Goal: Transaction & Acquisition: Purchase product/service

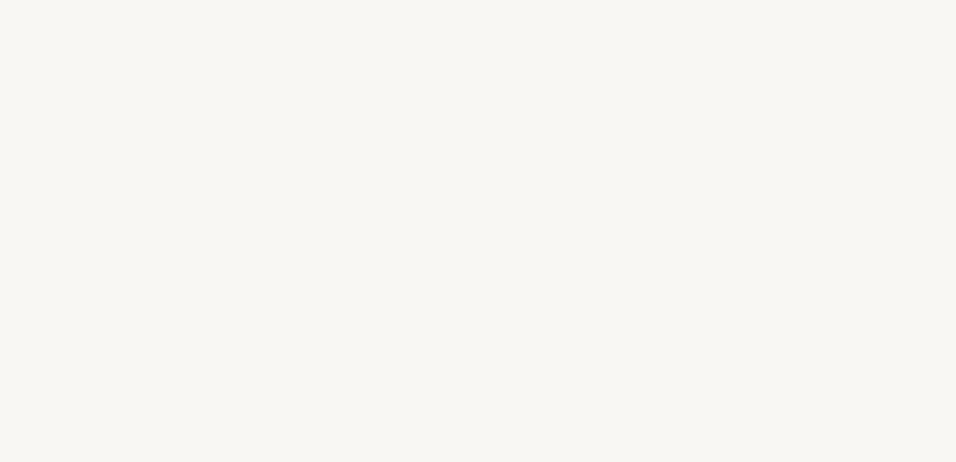
select select "DE"
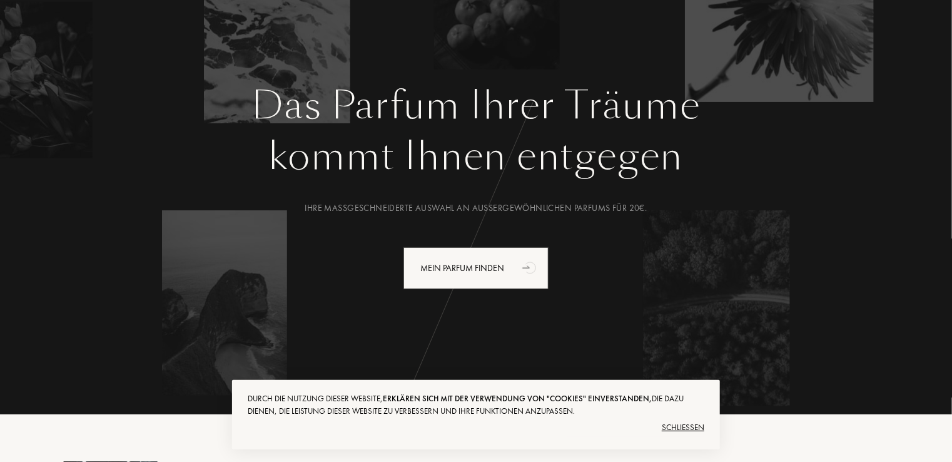
scroll to position [200, 0]
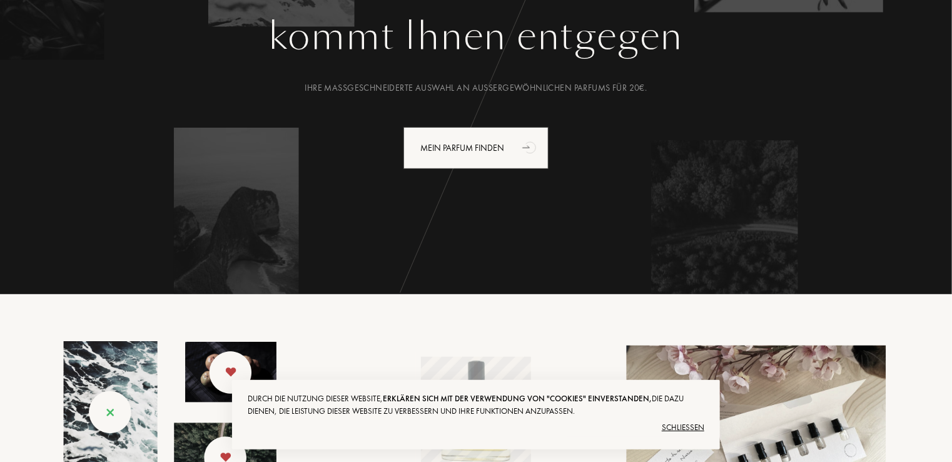
click at [687, 425] on div "Schließen" at bounding box center [476, 427] width 457 height 20
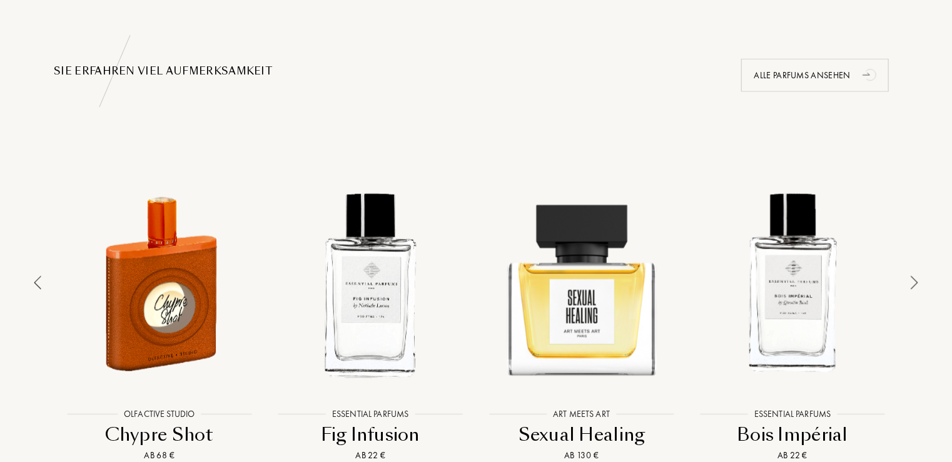
scroll to position [876, 0]
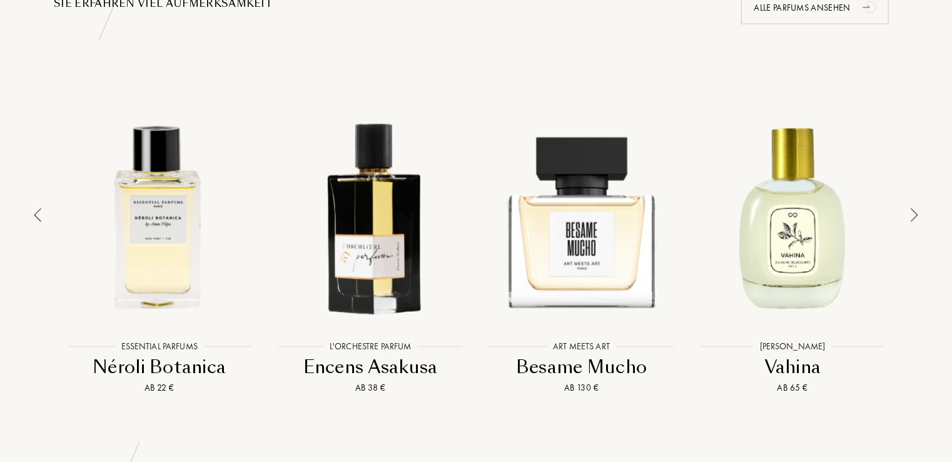
click at [912, 208] on img at bounding box center [915, 215] width 8 height 14
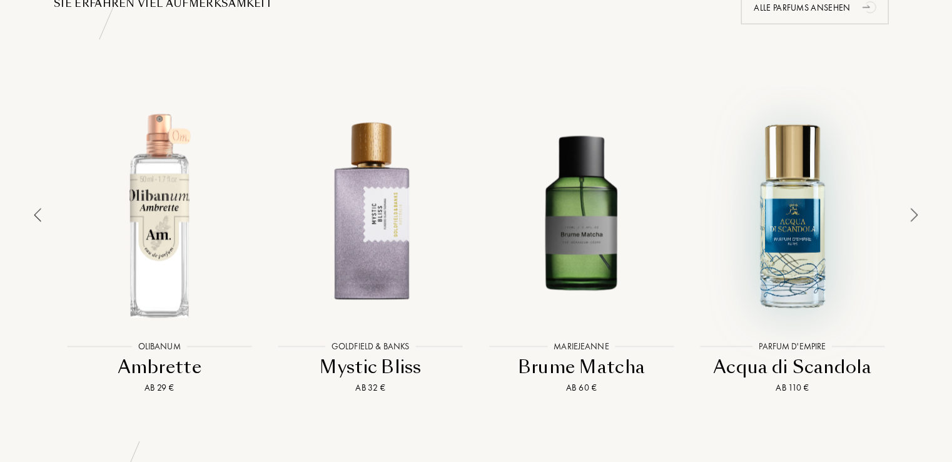
click at [784, 204] on div at bounding box center [793, 215] width 205 height 233
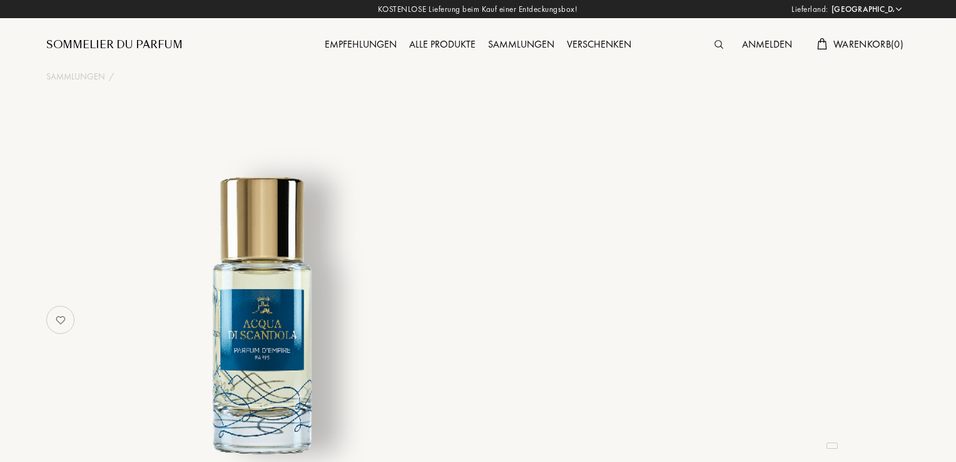
select select "DE"
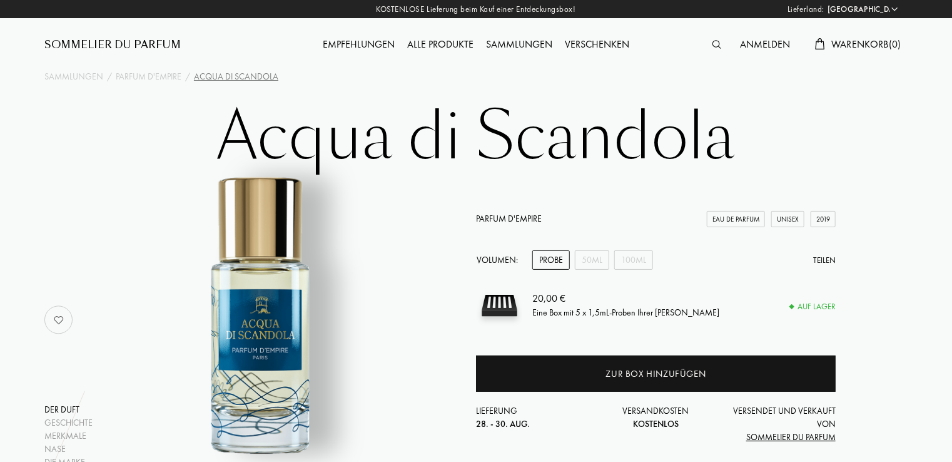
click at [360, 43] on div "Empfehlungen" at bounding box center [359, 45] width 84 height 16
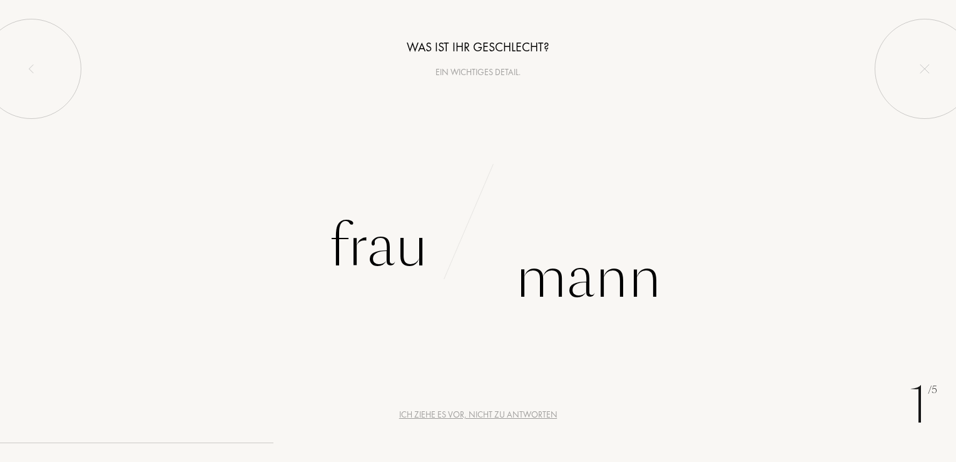
click at [510, 415] on div "Ich ziehe es vor, nicht zu antworten" at bounding box center [478, 414] width 158 height 13
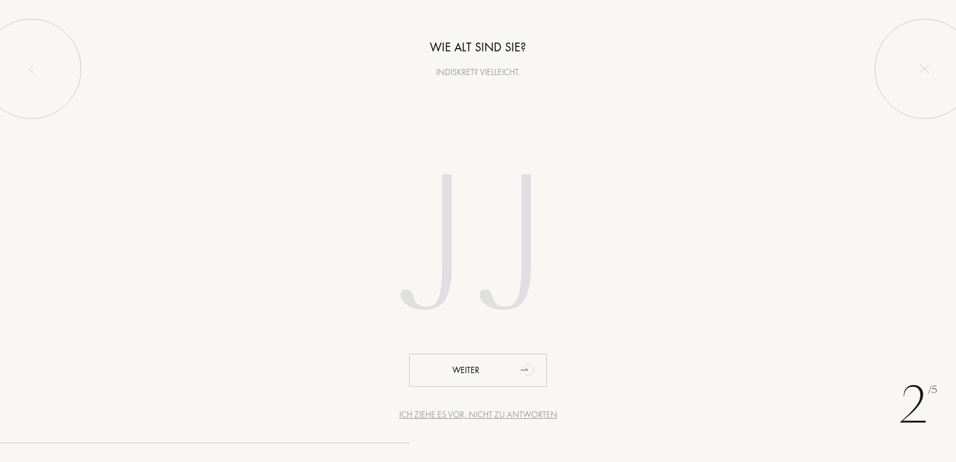
click at [510, 415] on div "Ich ziehe es vor, nicht zu antworten" at bounding box center [478, 414] width 158 height 13
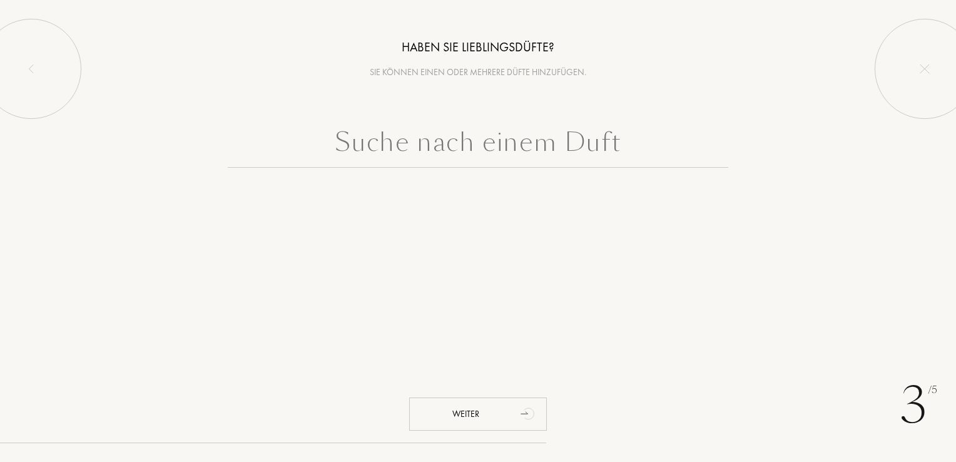
click at [510, 415] on div "Weiter" at bounding box center [478, 413] width 138 height 33
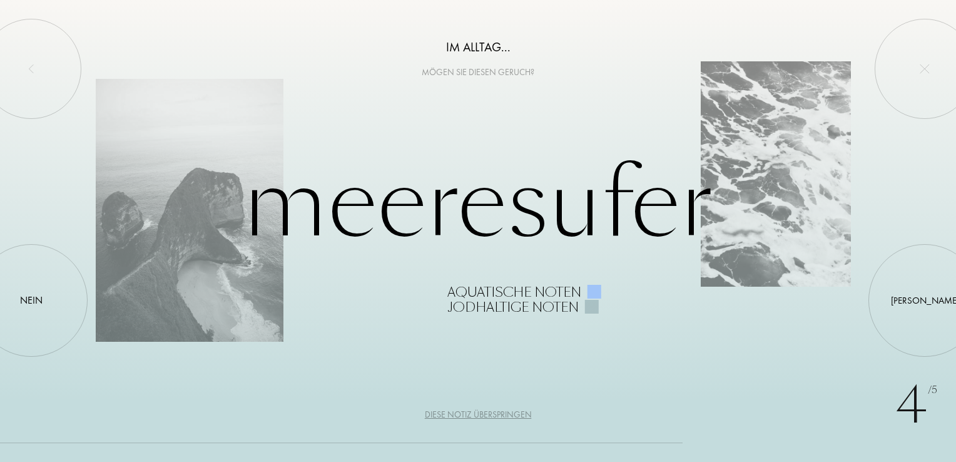
click at [449, 412] on div "Diese Notiz überspringen" at bounding box center [478, 414] width 107 height 13
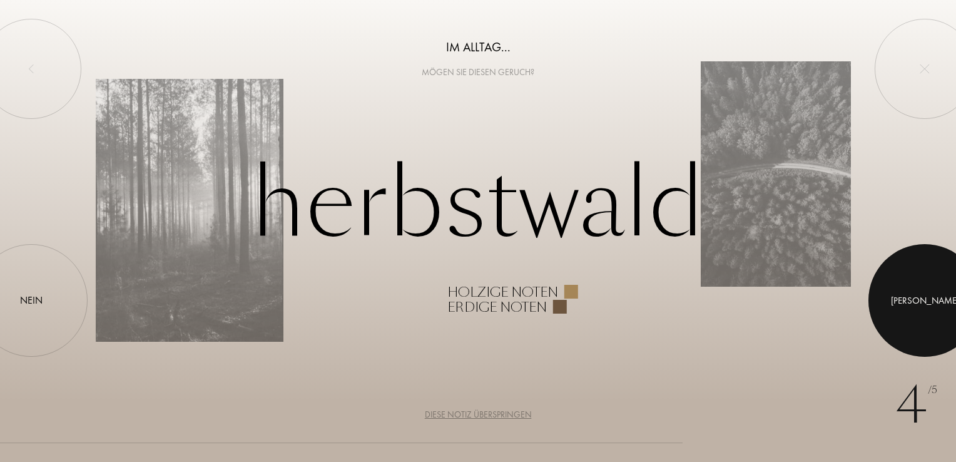
click at [896, 313] on div at bounding box center [924, 300] width 113 height 113
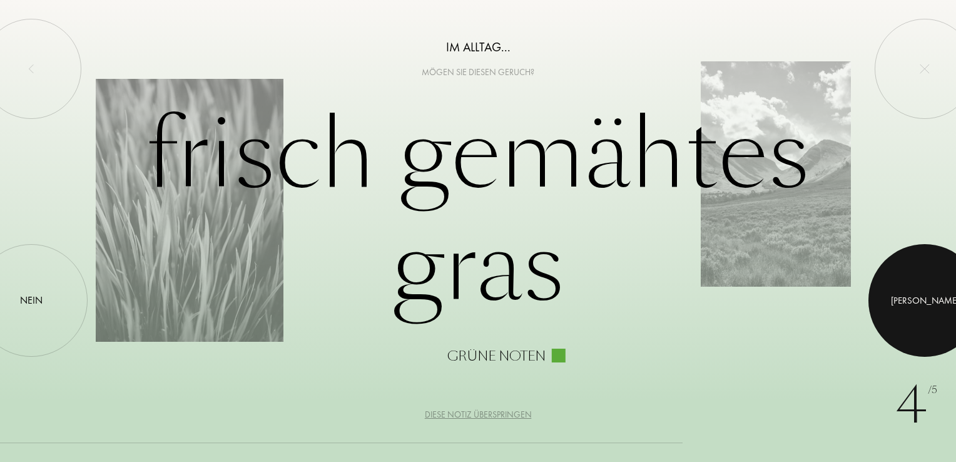
click at [896, 313] on div at bounding box center [924, 300] width 113 height 113
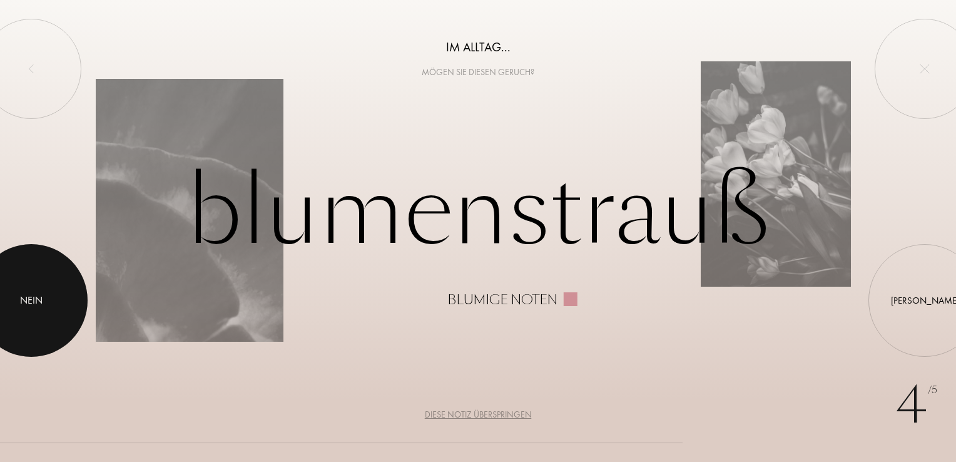
click at [25, 268] on div at bounding box center [31, 300] width 113 height 113
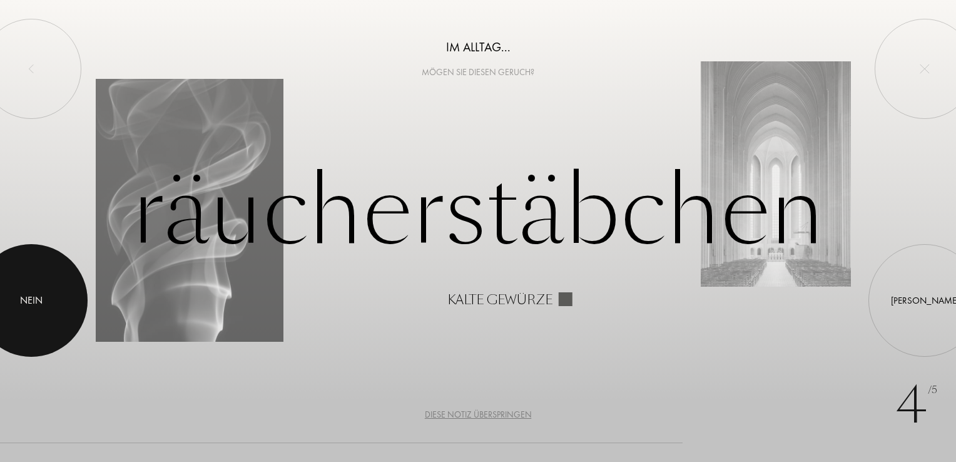
click at [25, 268] on div at bounding box center [31, 300] width 113 height 113
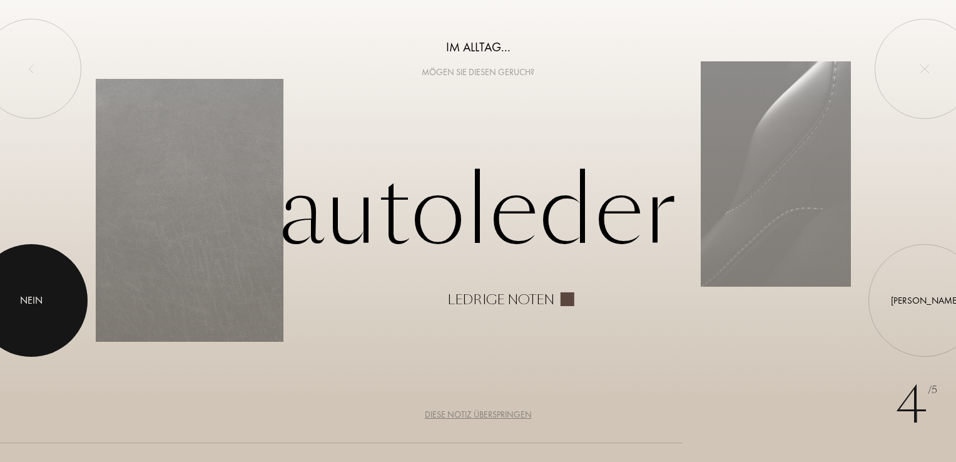
click at [25, 268] on div at bounding box center [31, 300] width 113 height 113
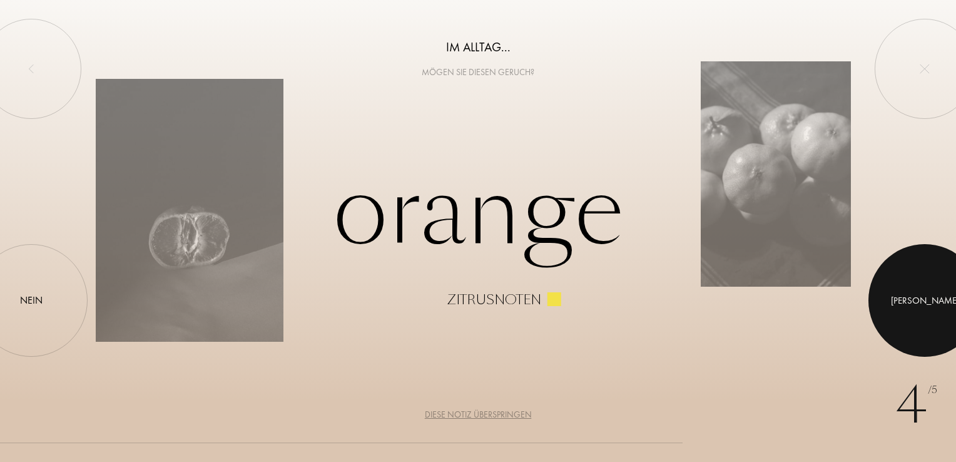
click at [903, 287] on div at bounding box center [924, 300] width 113 height 113
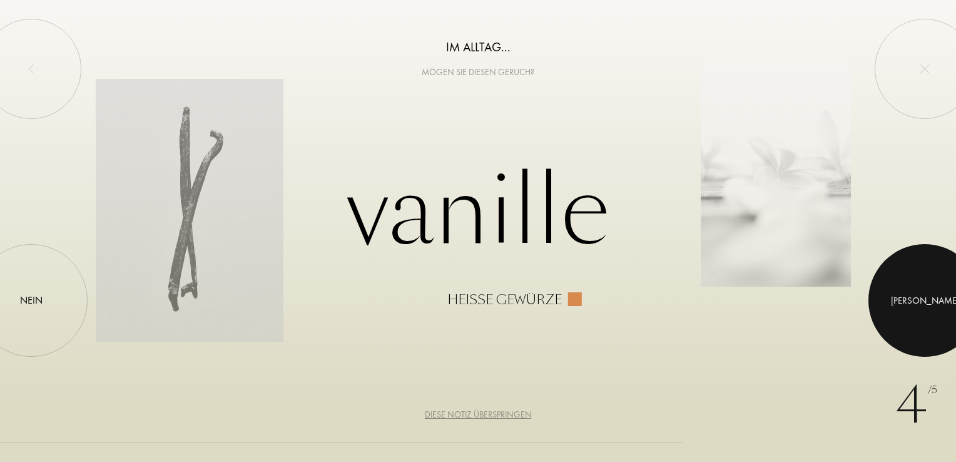
click at [903, 287] on div at bounding box center [924, 300] width 113 height 113
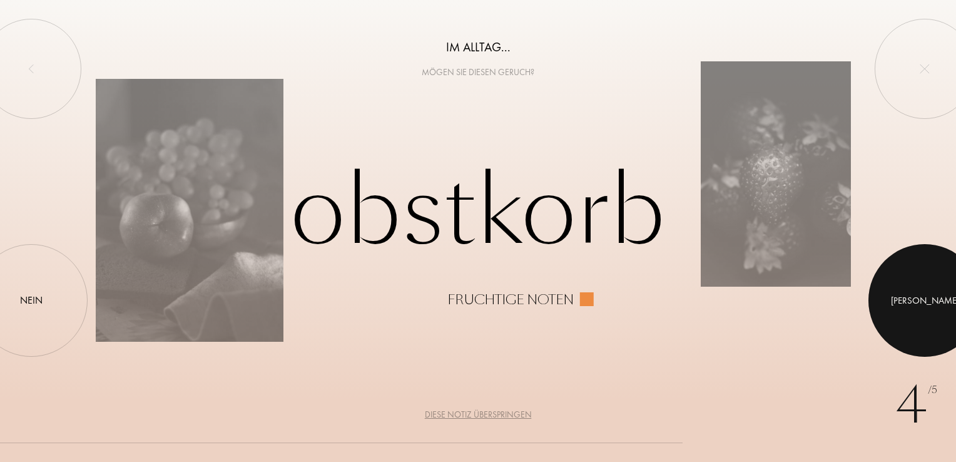
click at [903, 287] on div at bounding box center [924, 300] width 113 height 113
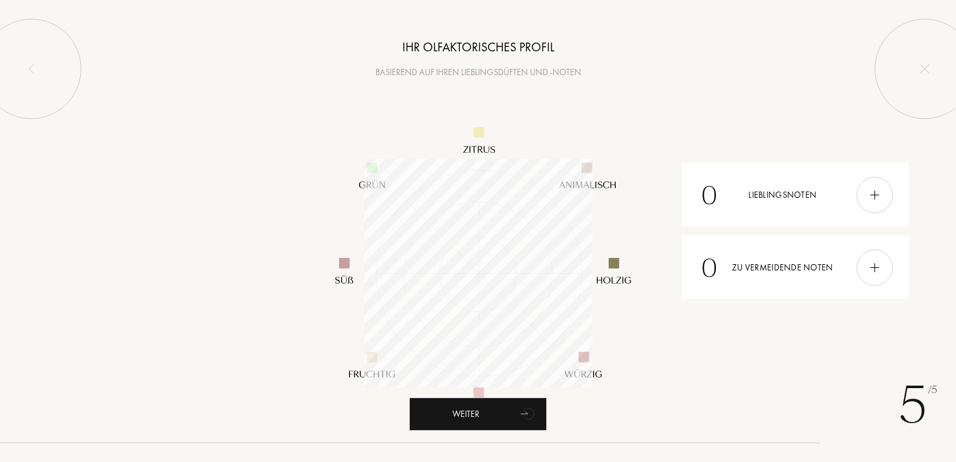
scroll to position [228, 228]
click at [878, 198] on img at bounding box center [875, 195] width 14 height 14
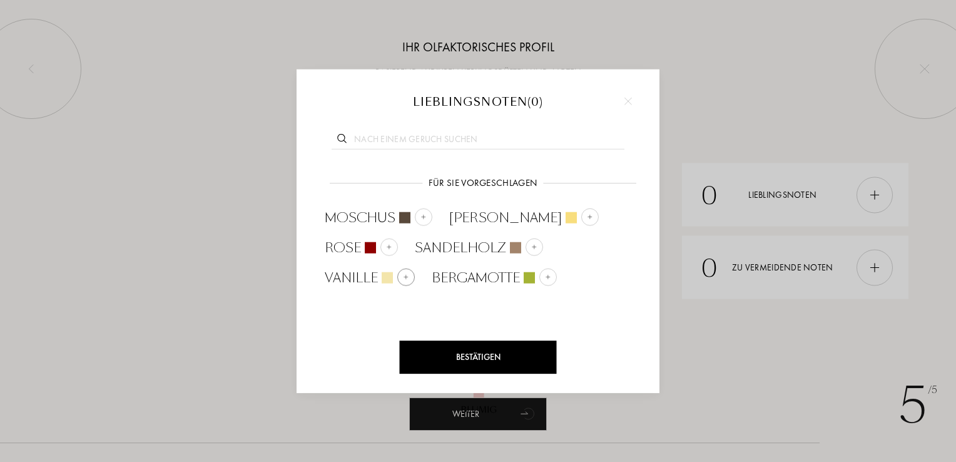
click at [409, 274] on img at bounding box center [406, 277] width 6 height 6
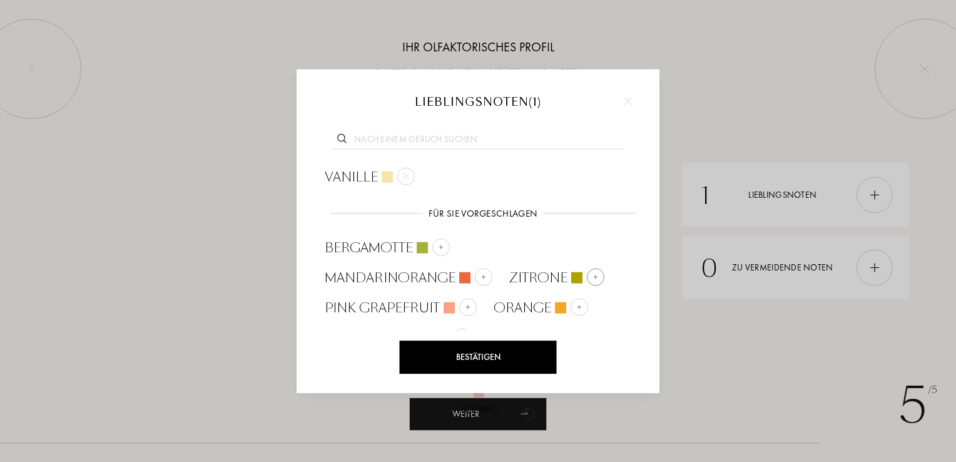
click at [594, 275] on img at bounding box center [595, 277] width 6 height 6
click at [477, 355] on div "Bestätigen" at bounding box center [478, 356] width 157 height 33
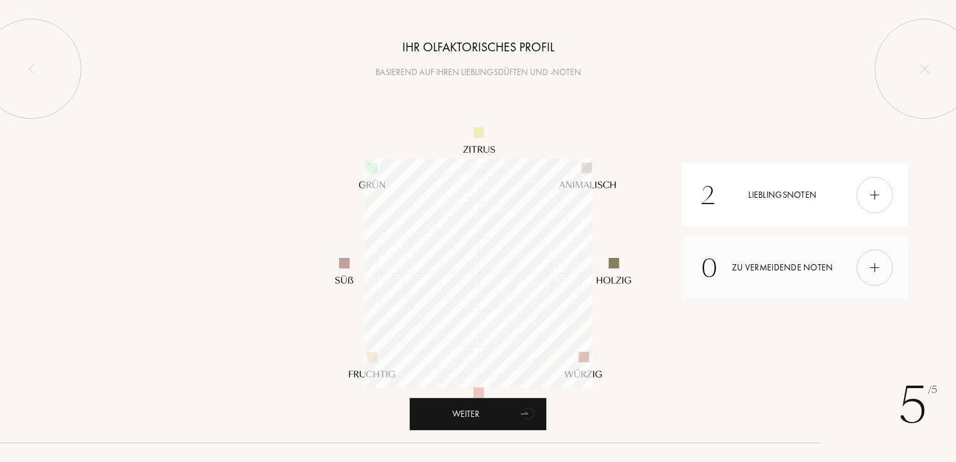
click at [871, 265] on img at bounding box center [875, 267] width 14 height 14
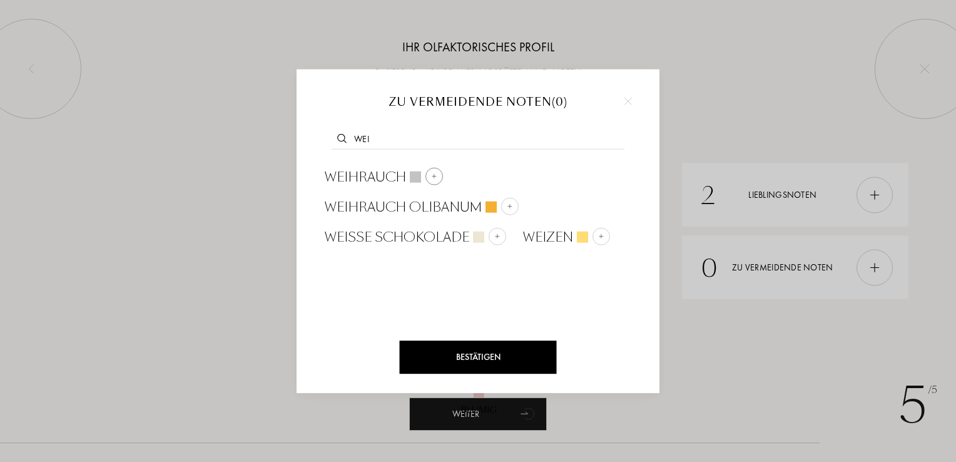
type input "wei"
click at [434, 176] on img at bounding box center [434, 176] width 6 height 6
click at [460, 354] on div "Bestätigen" at bounding box center [478, 356] width 157 height 33
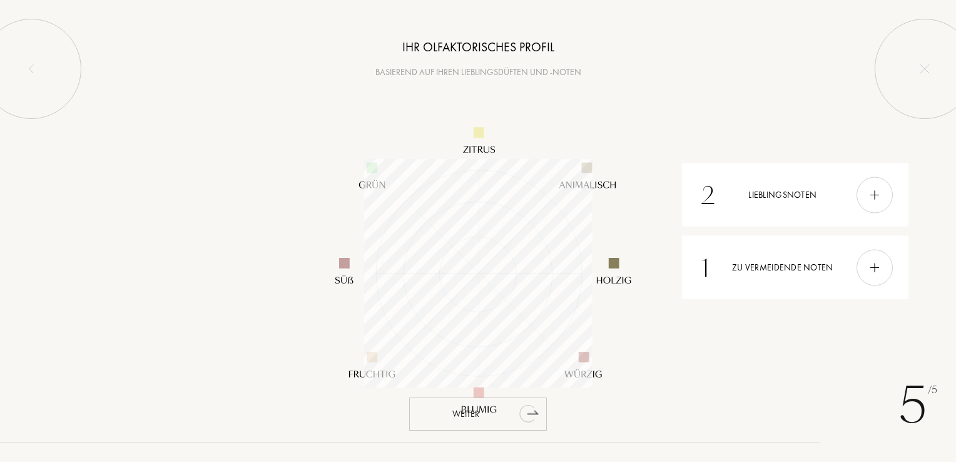
click at [424, 420] on div "Weiter" at bounding box center [478, 413] width 138 height 33
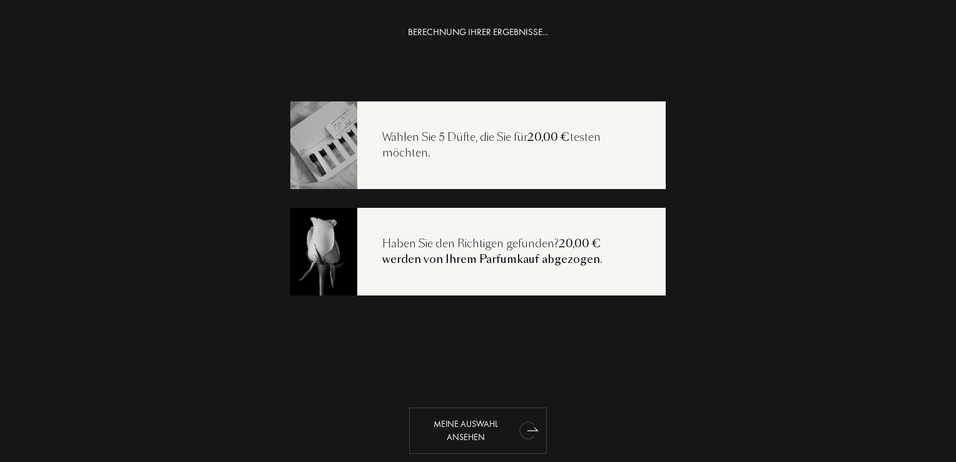
click at [447, 429] on div "Meine Auswahl ansehen" at bounding box center [478, 430] width 138 height 46
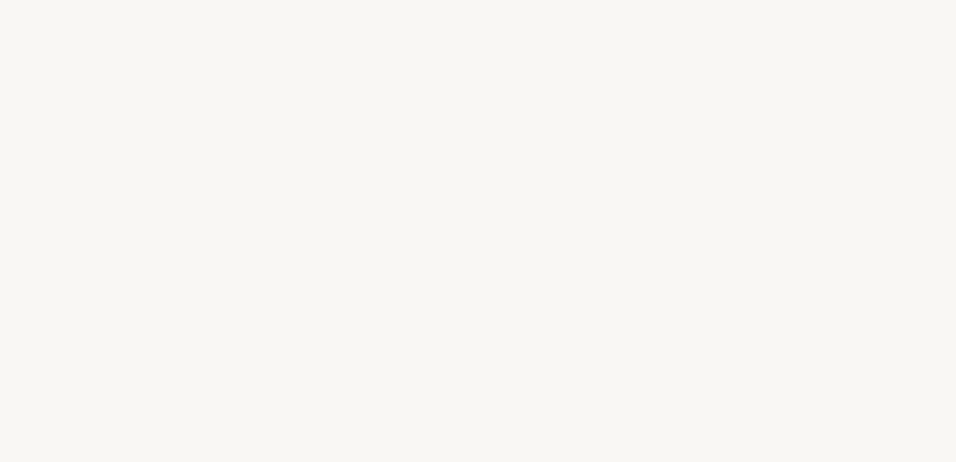
select select "DE"
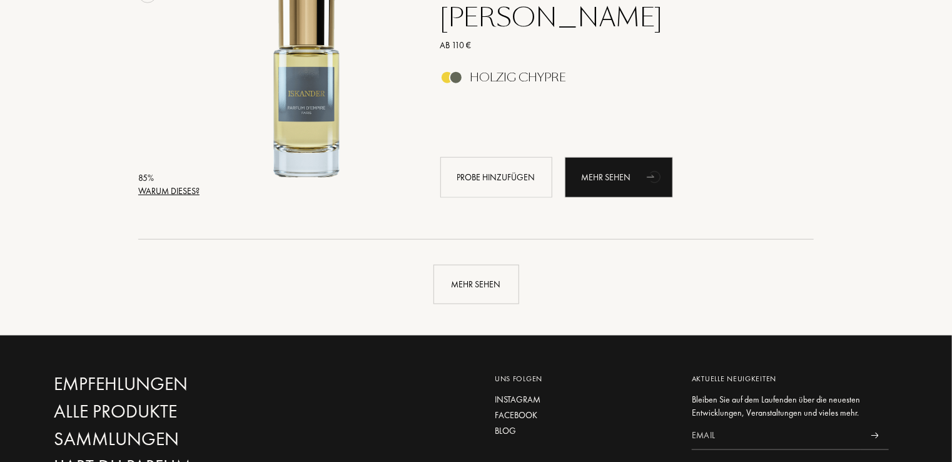
scroll to position [2953, 0]
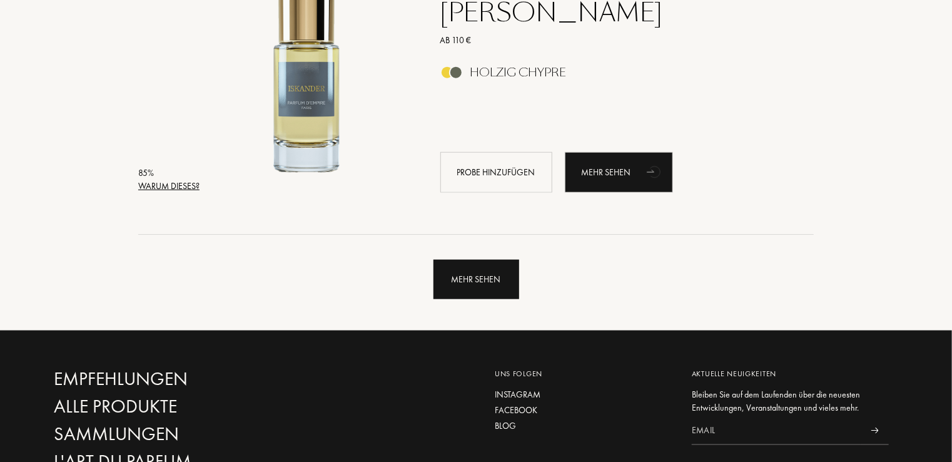
click at [454, 278] on div "Mehr sehen" at bounding box center [477, 279] width 86 height 39
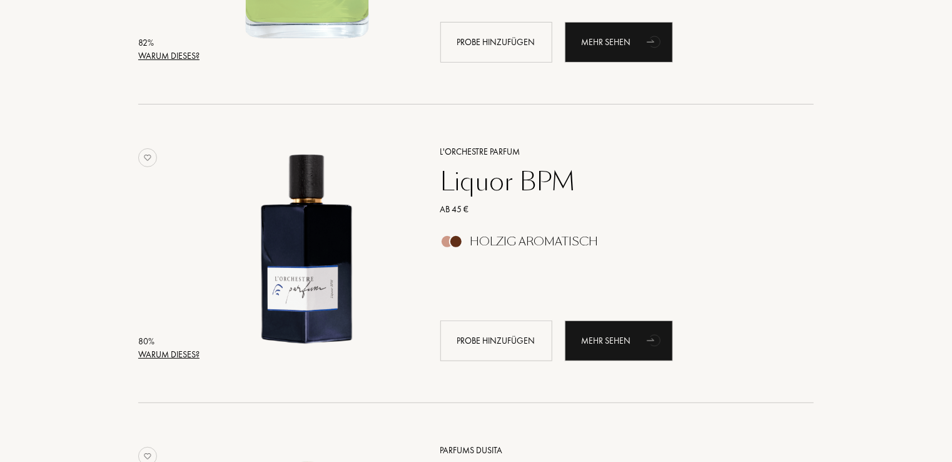
scroll to position [4879, 0]
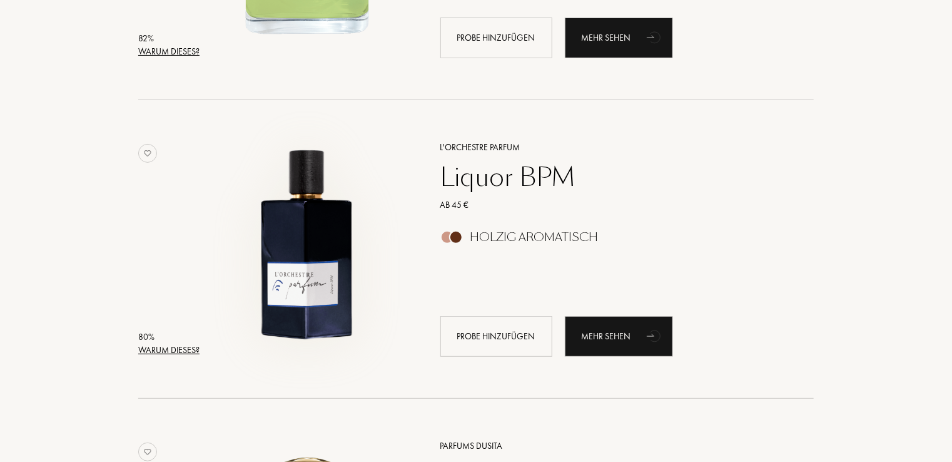
click at [302, 245] on img at bounding box center [307, 243] width 208 height 208
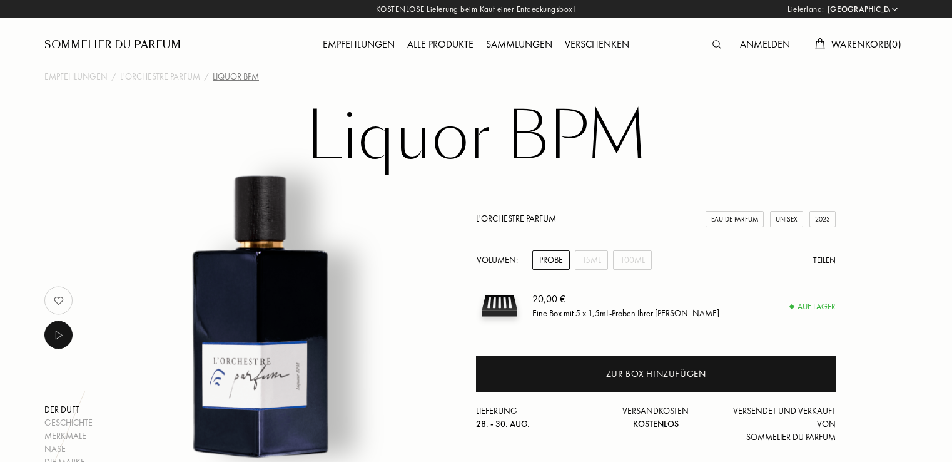
select select "DE"
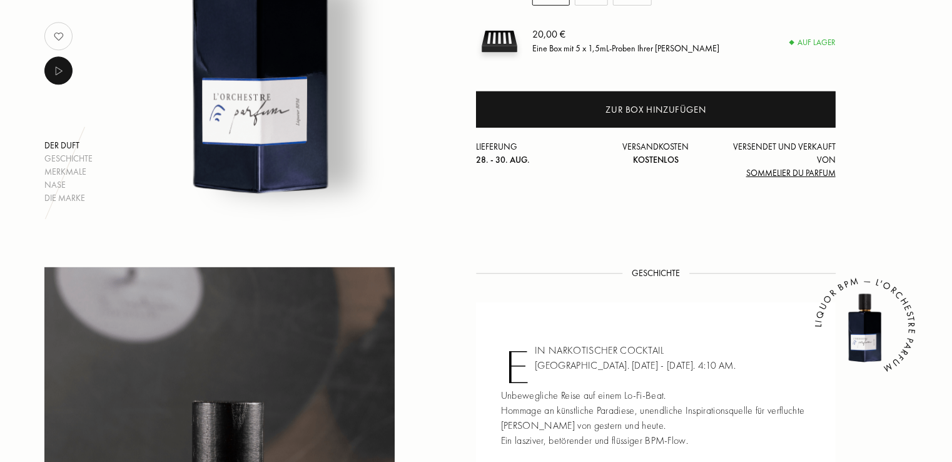
scroll to position [150, 0]
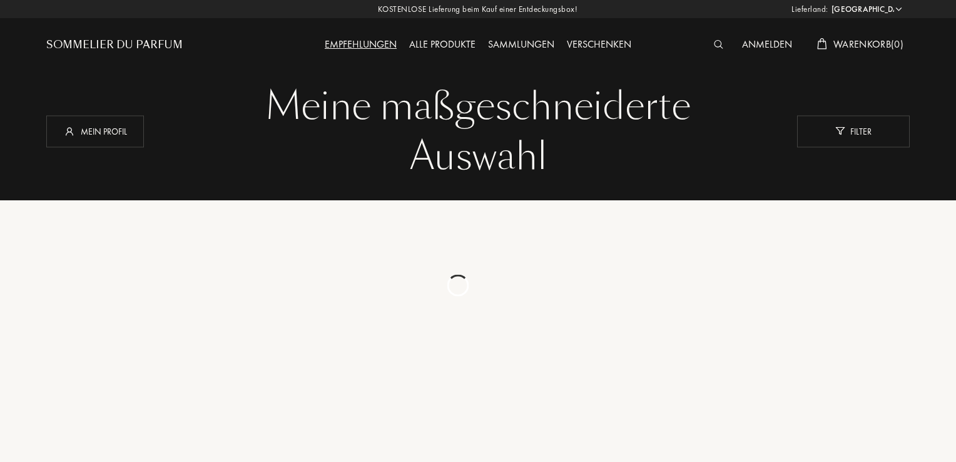
select select "DE"
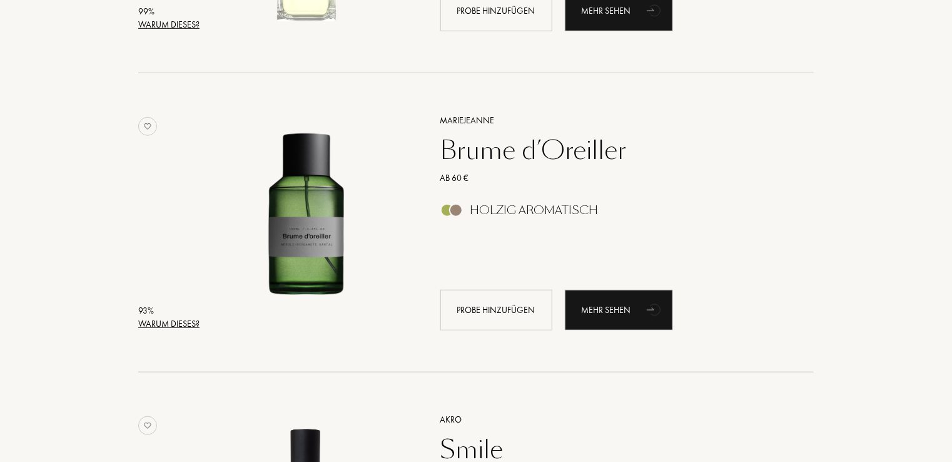
scroll to position [450, 0]
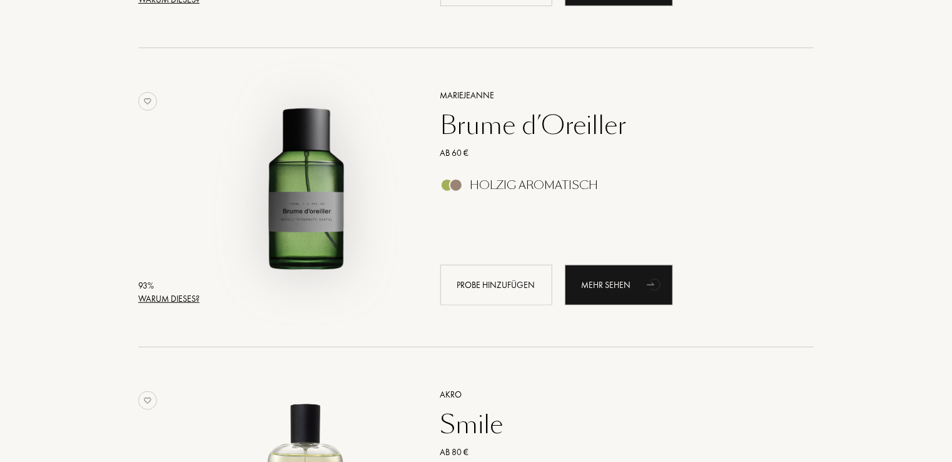
click at [318, 212] on img at bounding box center [307, 191] width 208 height 208
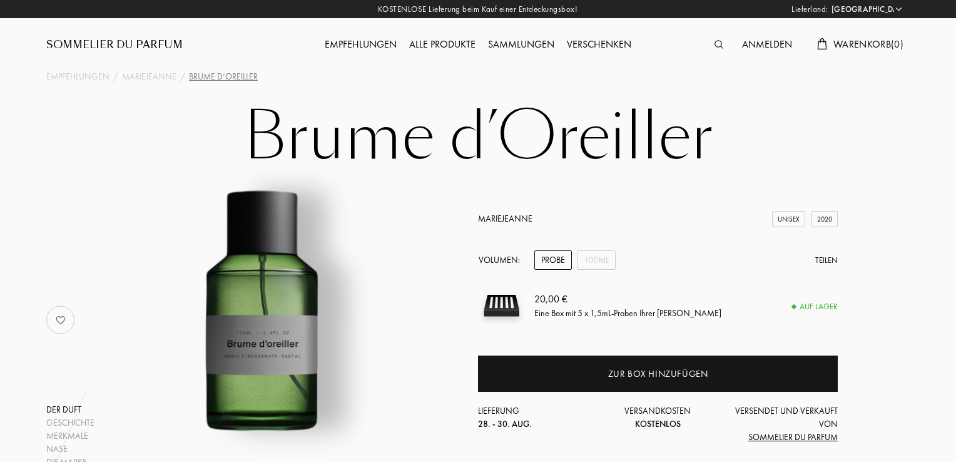
select select "DE"
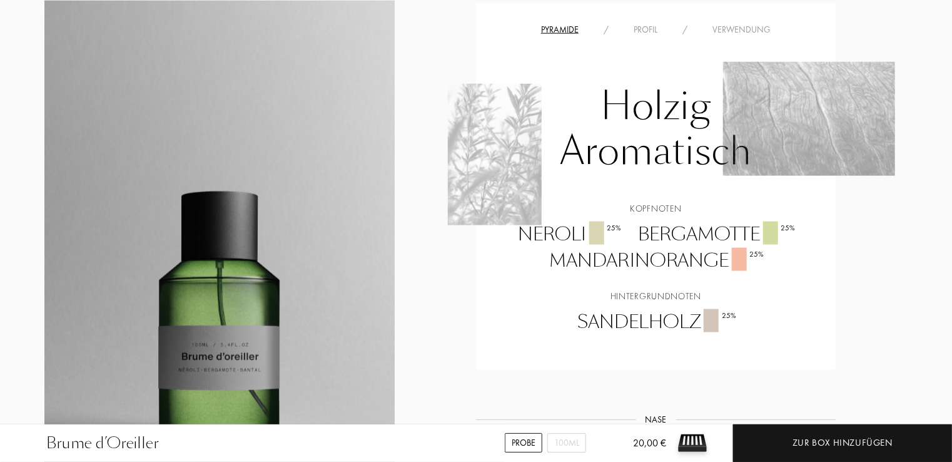
scroll to position [801, 0]
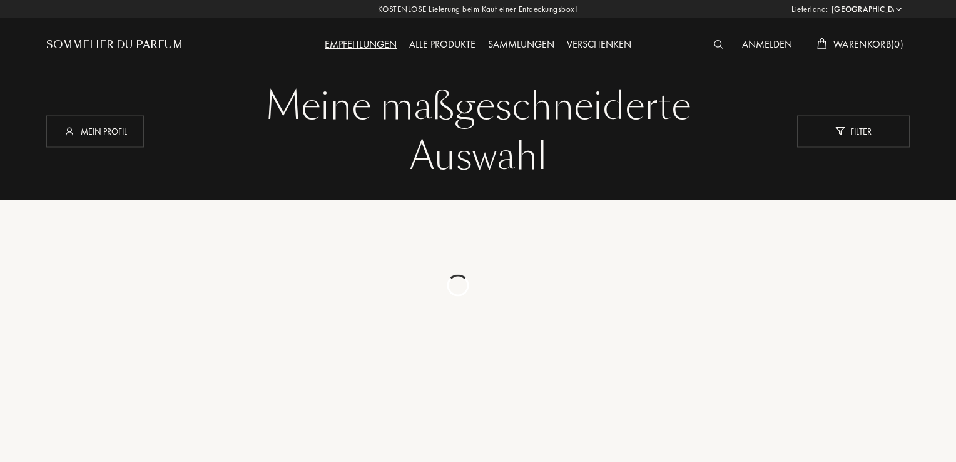
select select "DE"
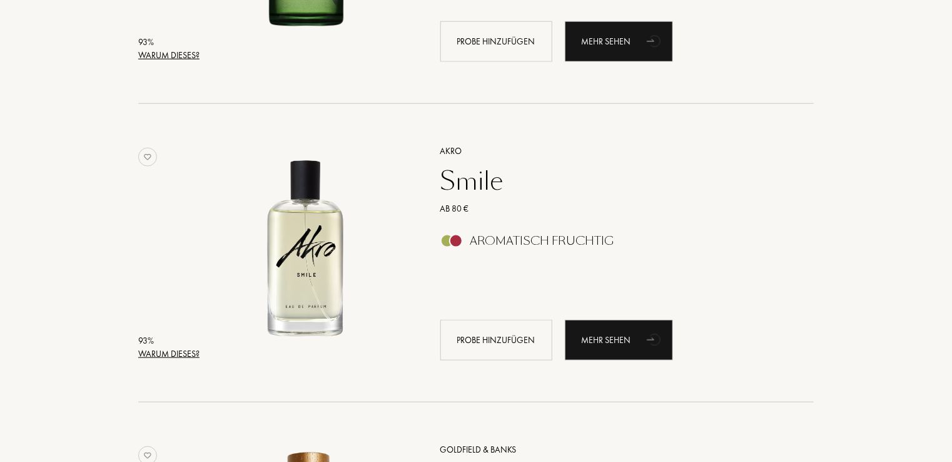
scroll to position [726, 0]
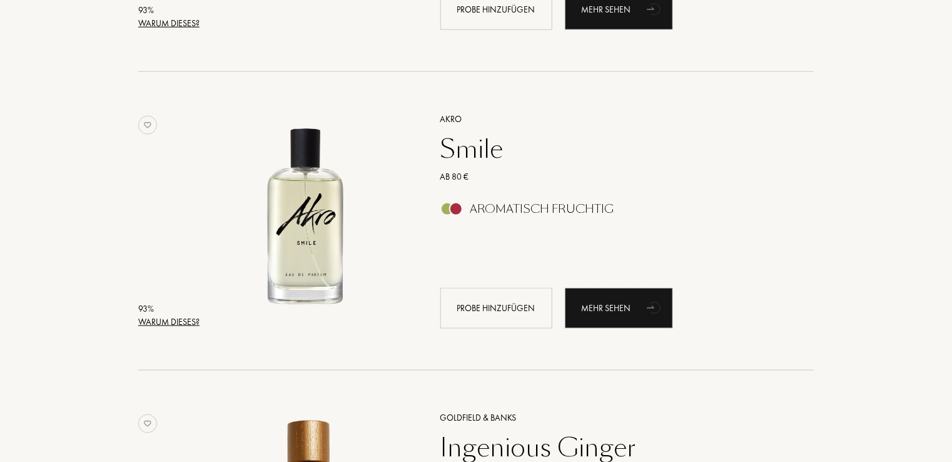
click at [320, 201] on img at bounding box center [307, 215] width 208 height 208
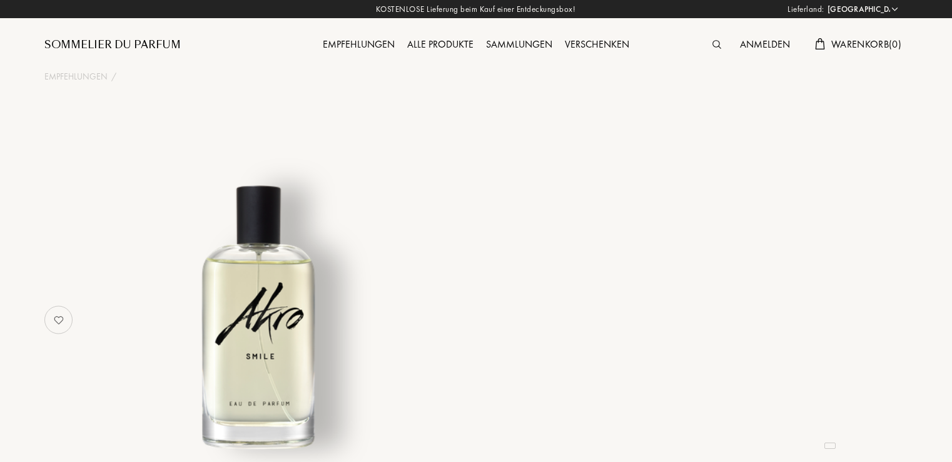
select select "DE"
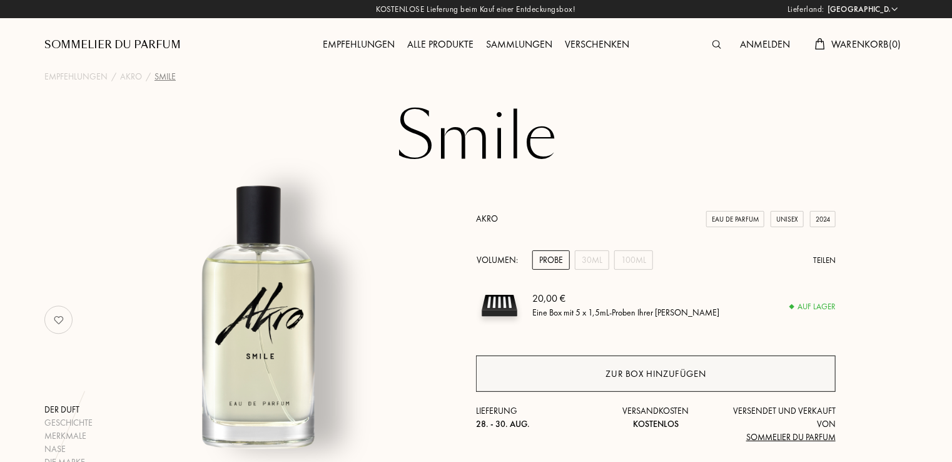
click at [608, 373] on div "Zur Box hinzufügen" at bounding box center [656, 374] width 100 height 14
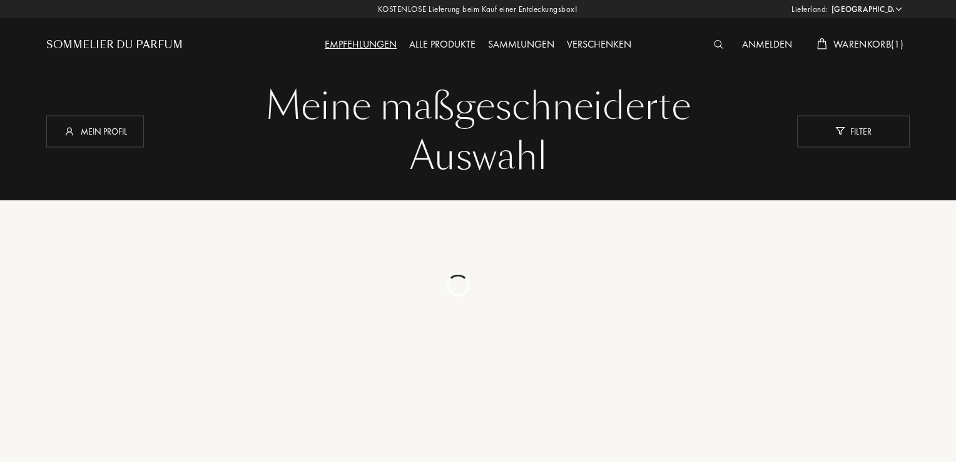
select select "DE"
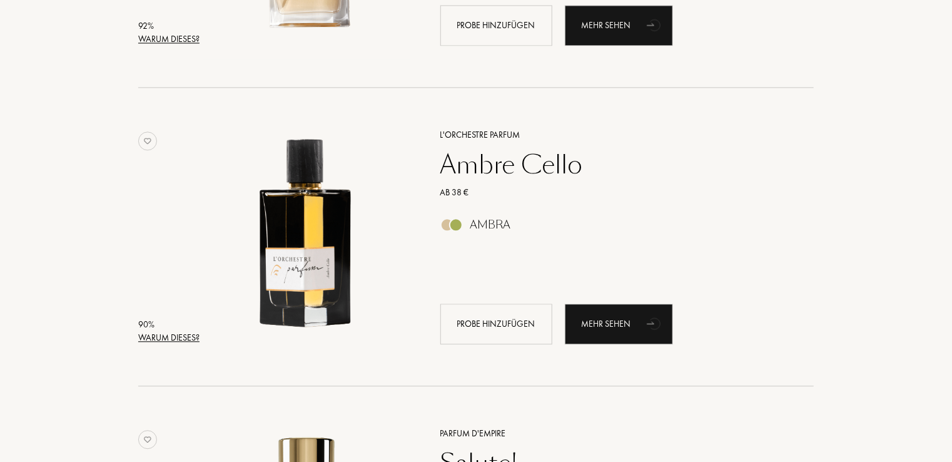
scroll to position [1326, 0]
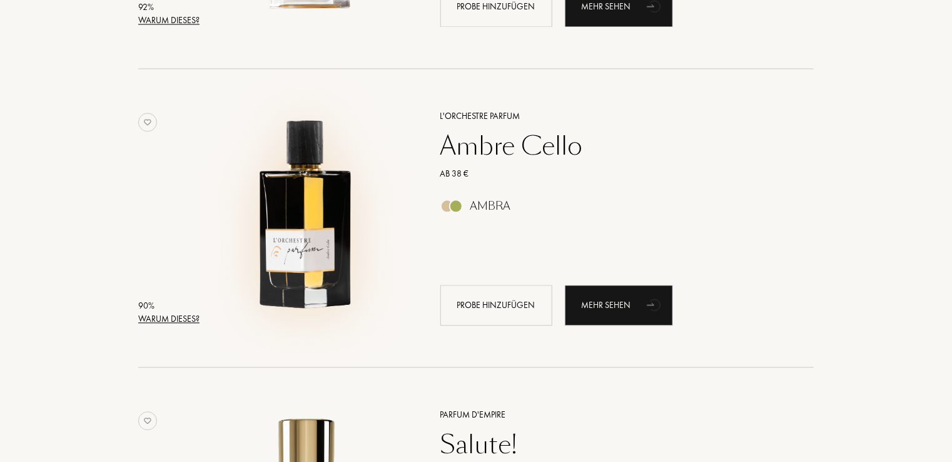
click at [273, 225] on img at bounding box center [307, 212] width 208 height 208
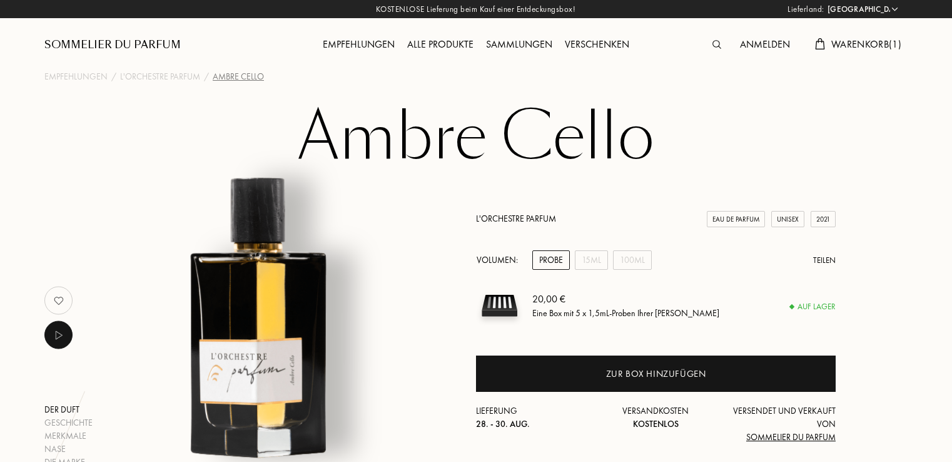
select select "DE"
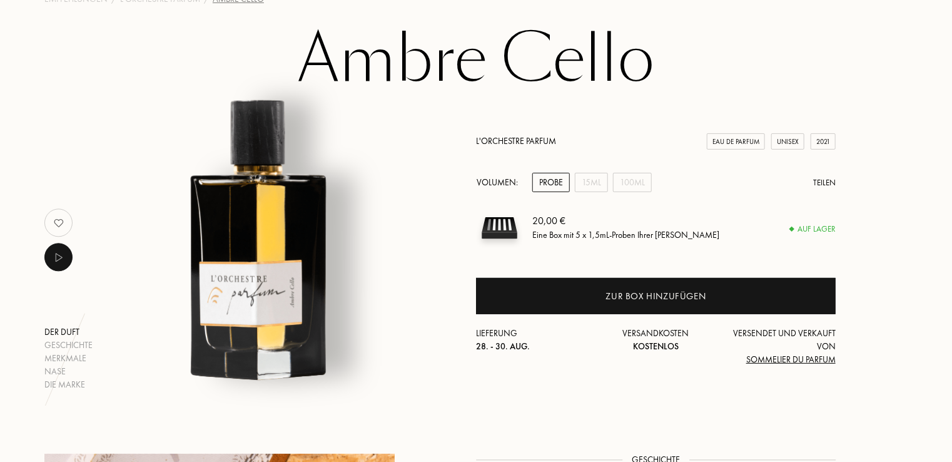
scroll to position [75, 0]
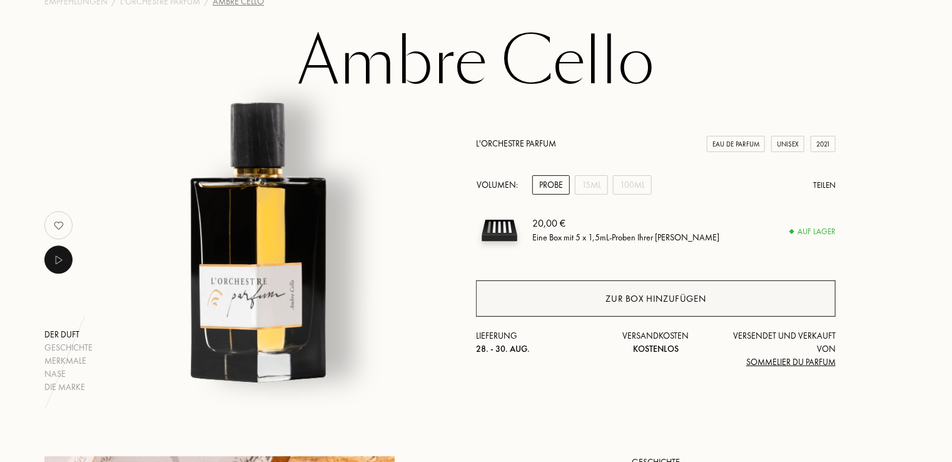
click at [535, 292] on div "Zur Box hinzufügen" at bounding box center [656, 298] width 360 height 36
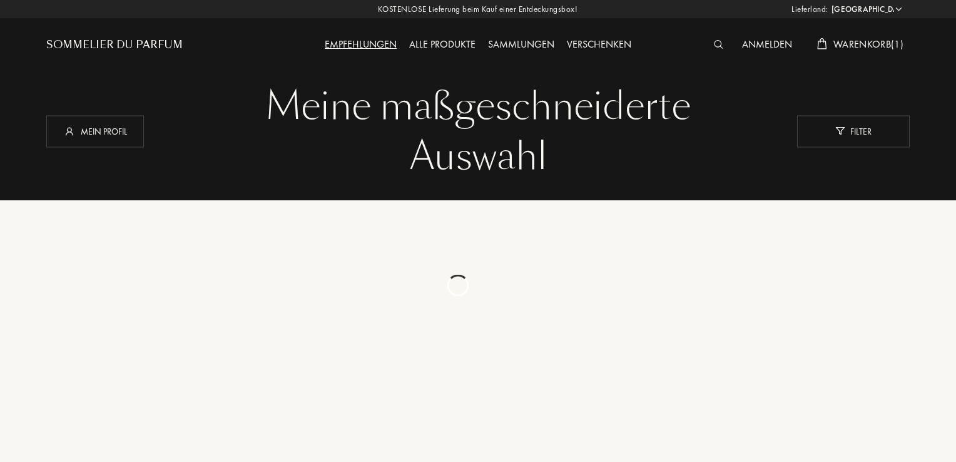
select select "DE"
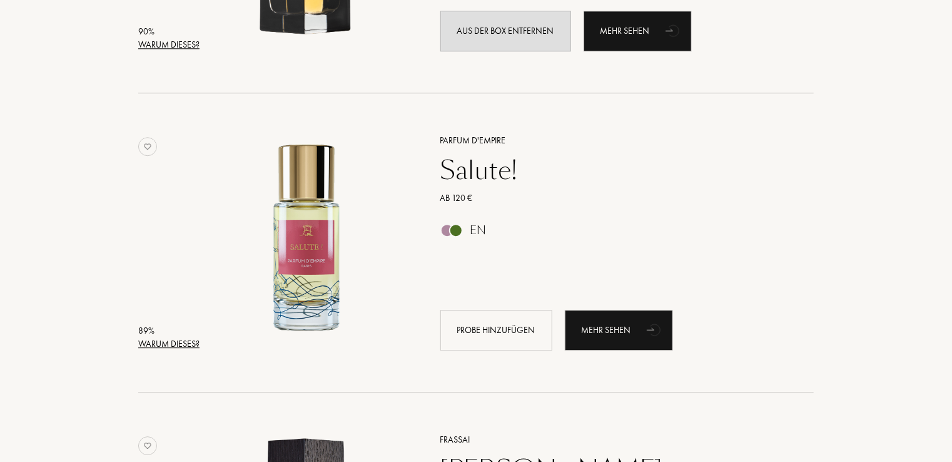
scroll to position [1602, 0]
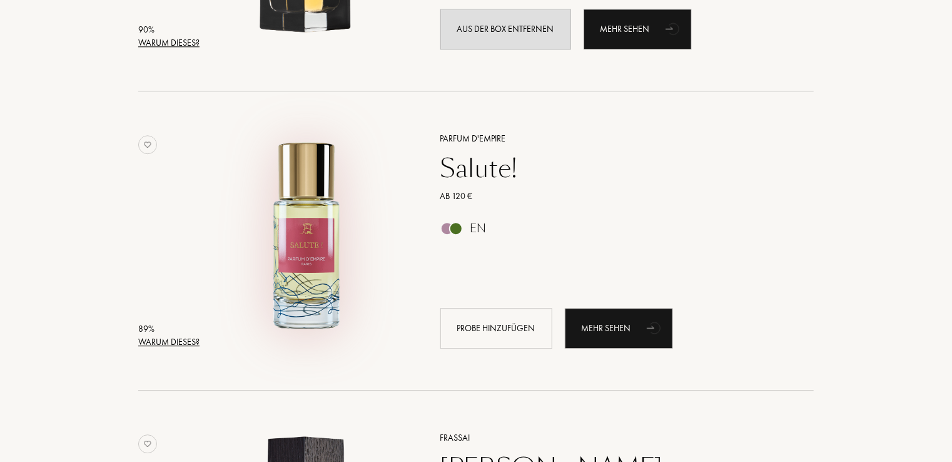
click at [303, 226] on img at bounding box center [307, 234] width 208 height 208
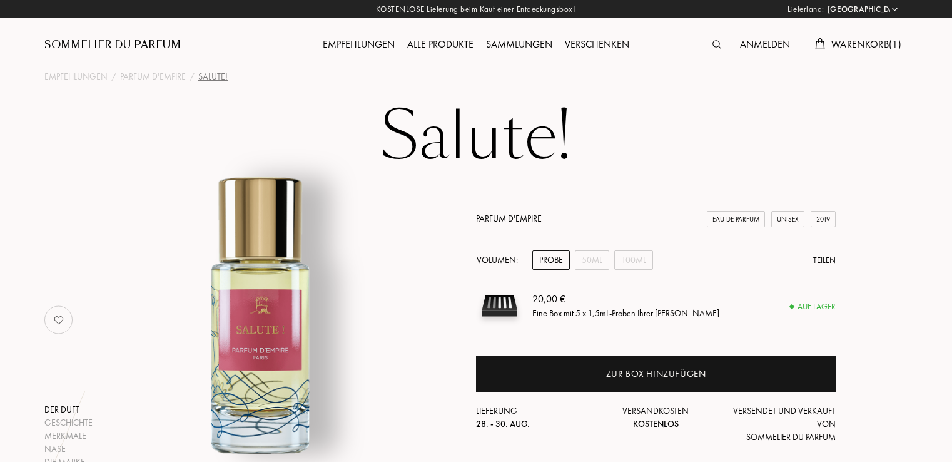
select select "DE"
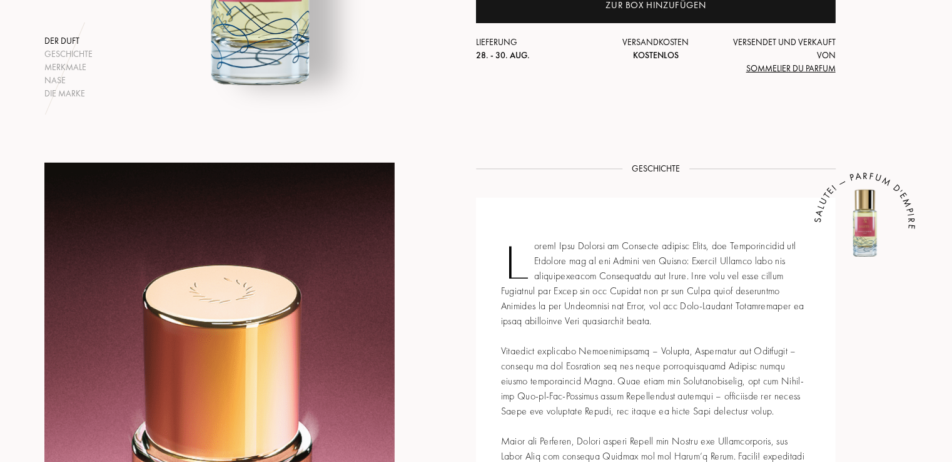
scroll to position [375, 0]
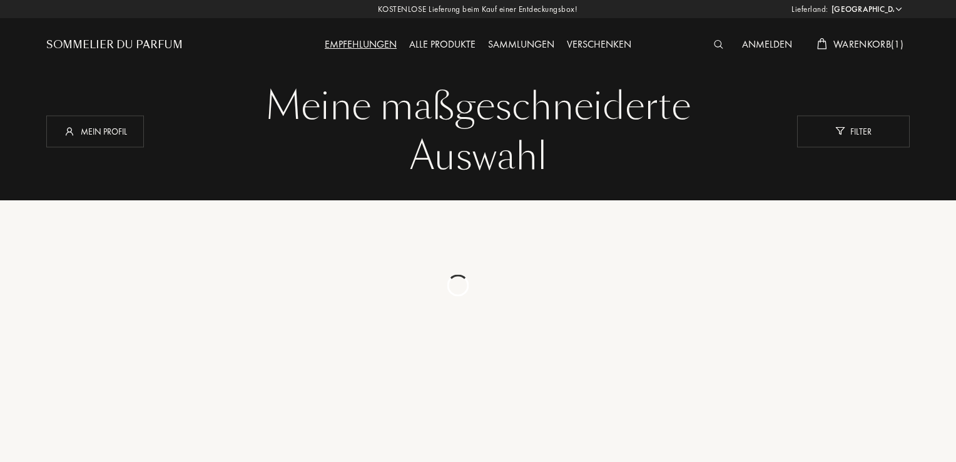
select select "DE"
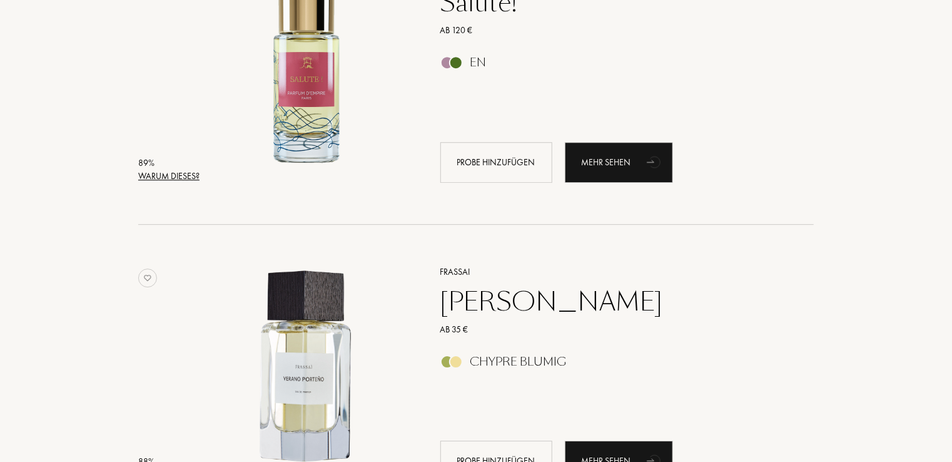
scroll to position [1877, 0]
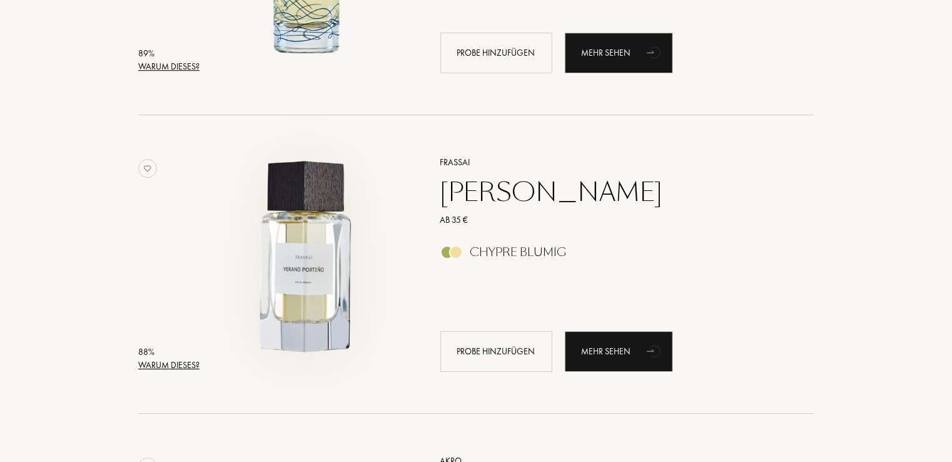
click at [313, 250] on img at bounding box center [307, 258] width 208 height 208
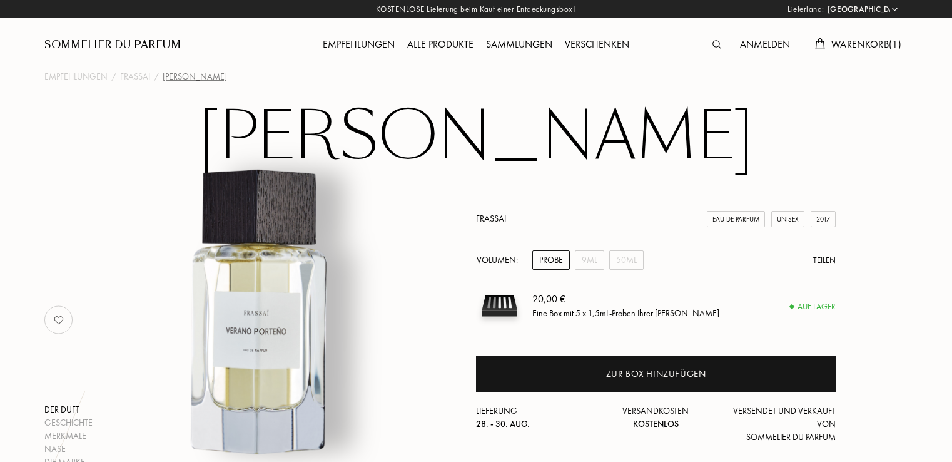
select select "DE"
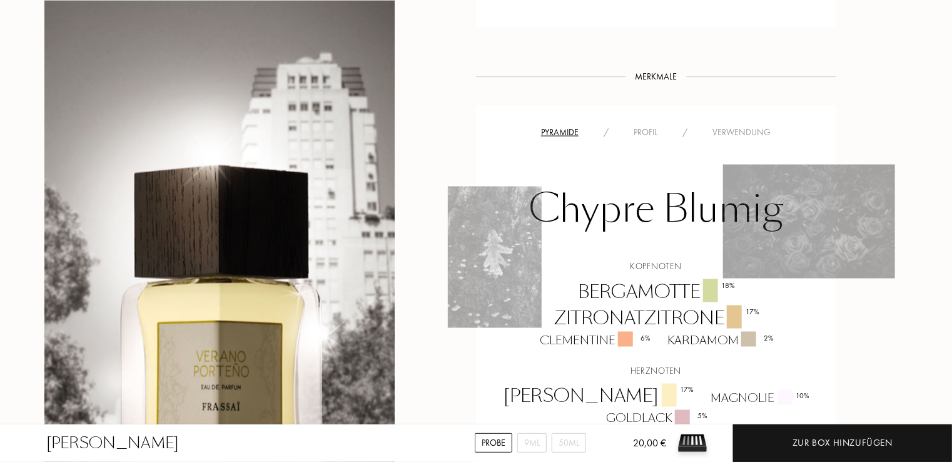
scroll to position [826, 0]
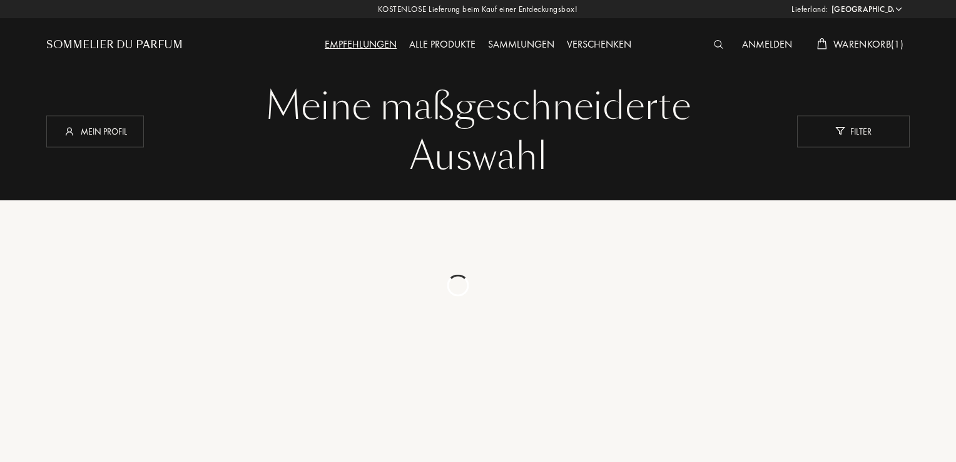
select select "DE"
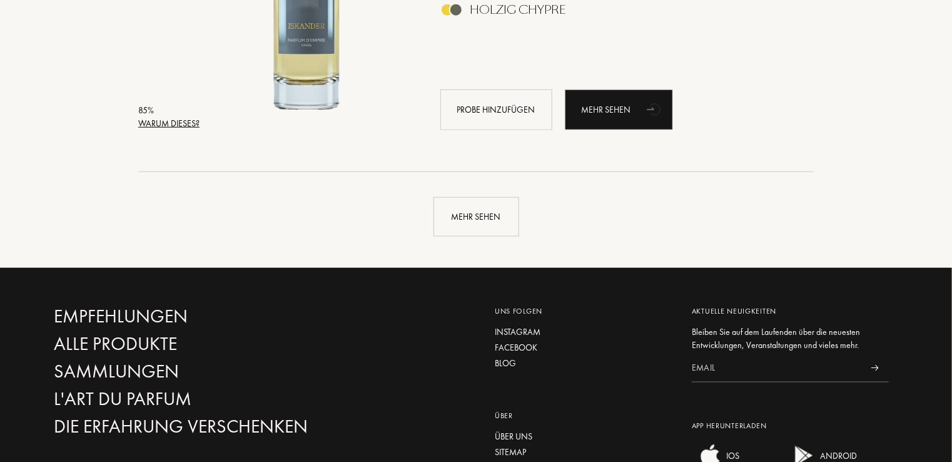
scroll to position [3078, 0]
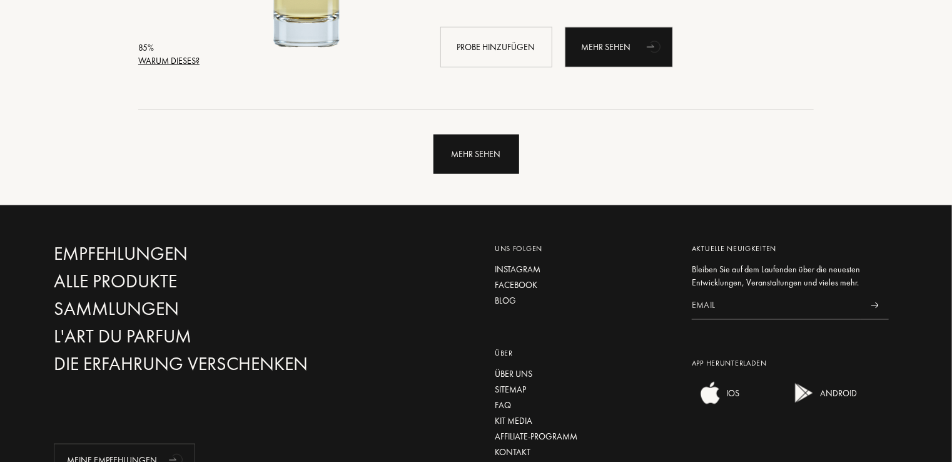
click at [455, 151] on div "Mehr sehen" at bounding box center [477, 153] width 86 height 39
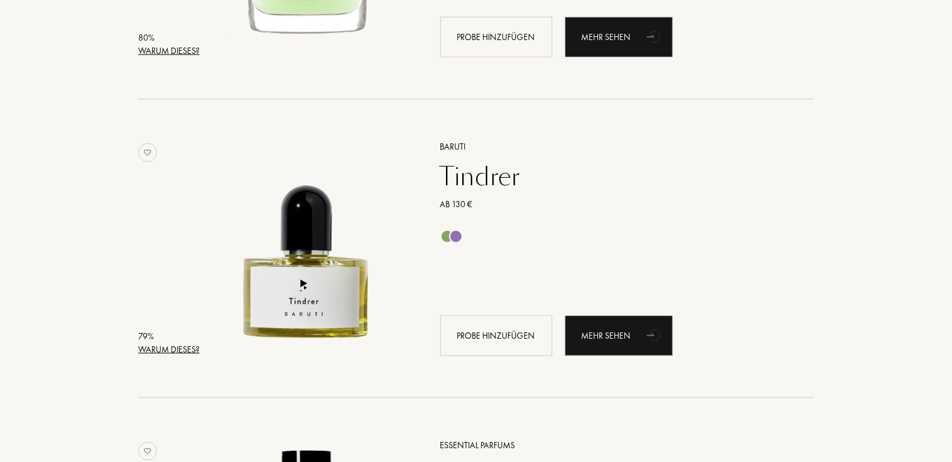
scroll to position [5480, 0]
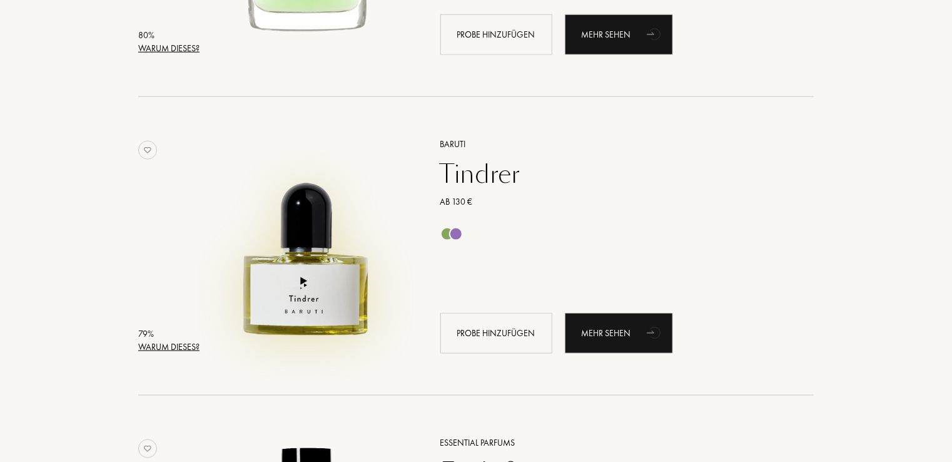
click at [277, 271] on img at bounding box center [307, 240] width 208 height 208
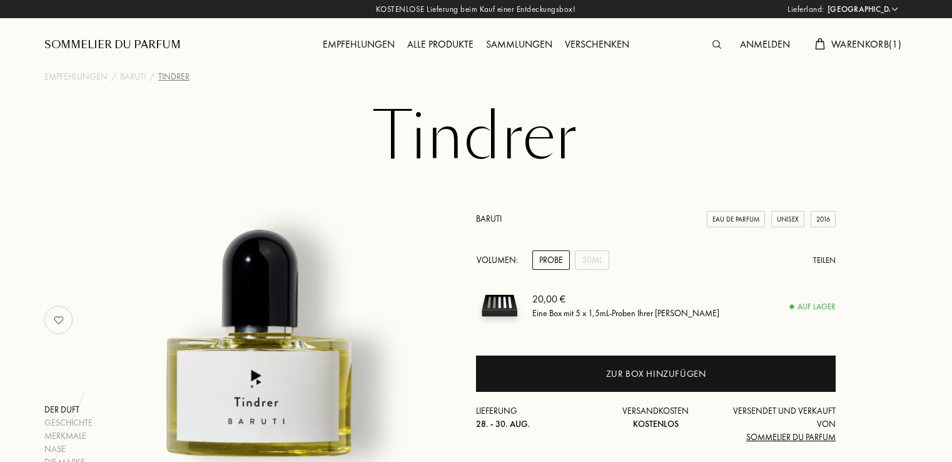
select select "DE"
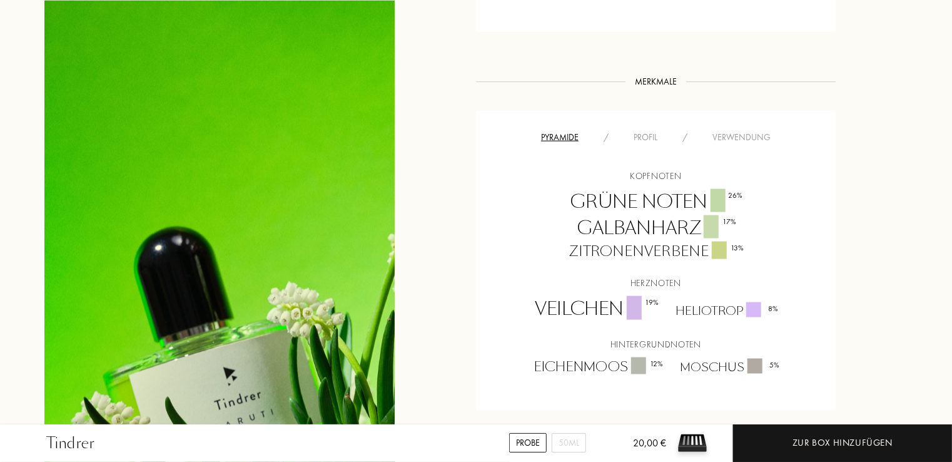
scroll to position [776, 0]
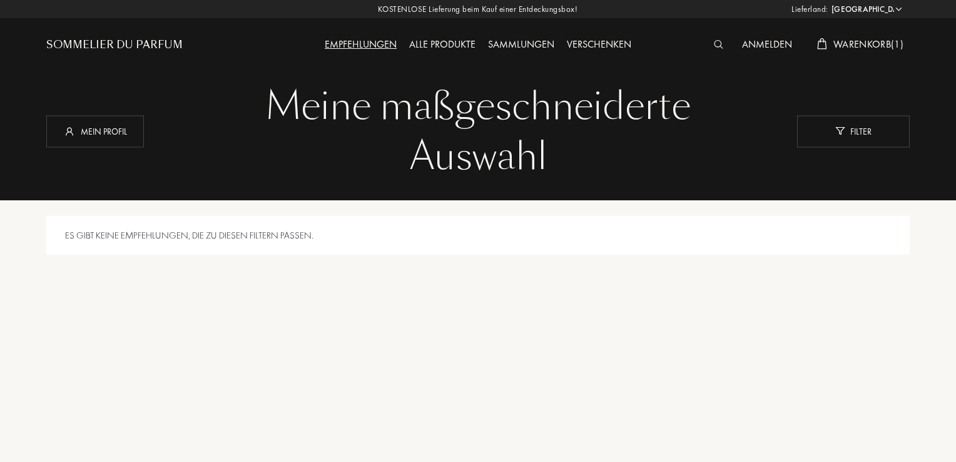
select select "DE"
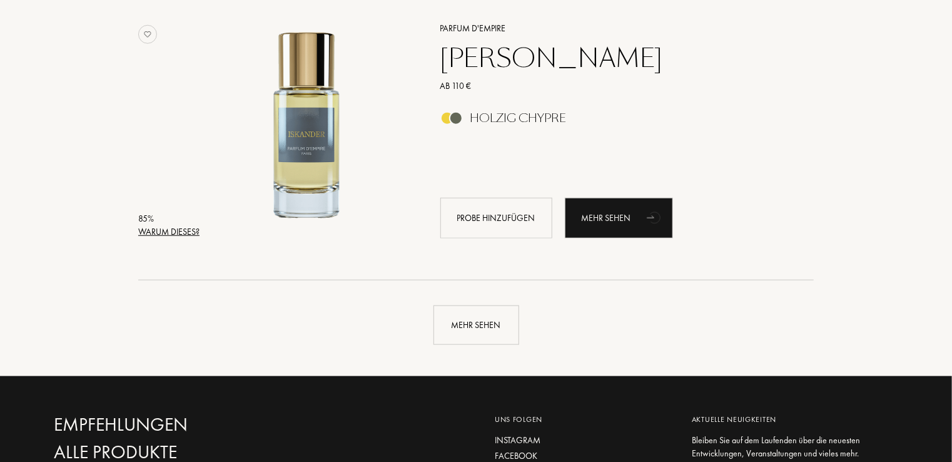
scroll to position [2855, 0]
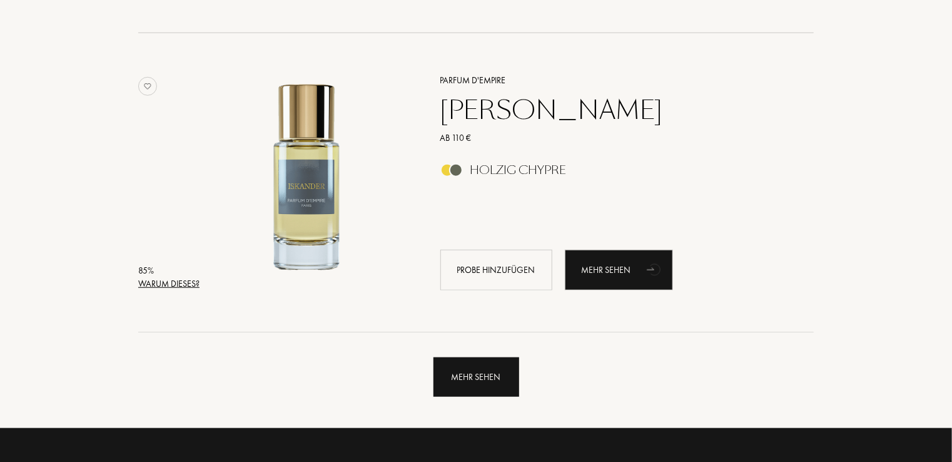
click at [475, 369] on div "Mehr sehen" at bounding box center [477, 376] width 86 height 39
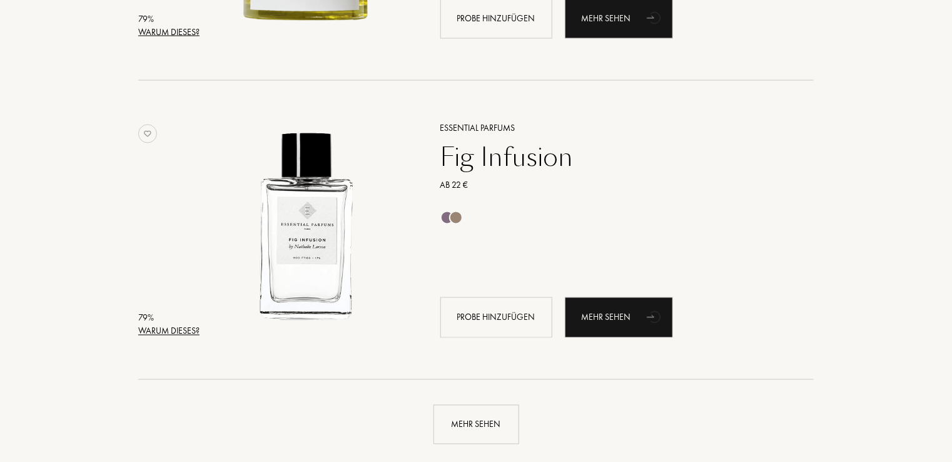
scroll to position [5833, 0]
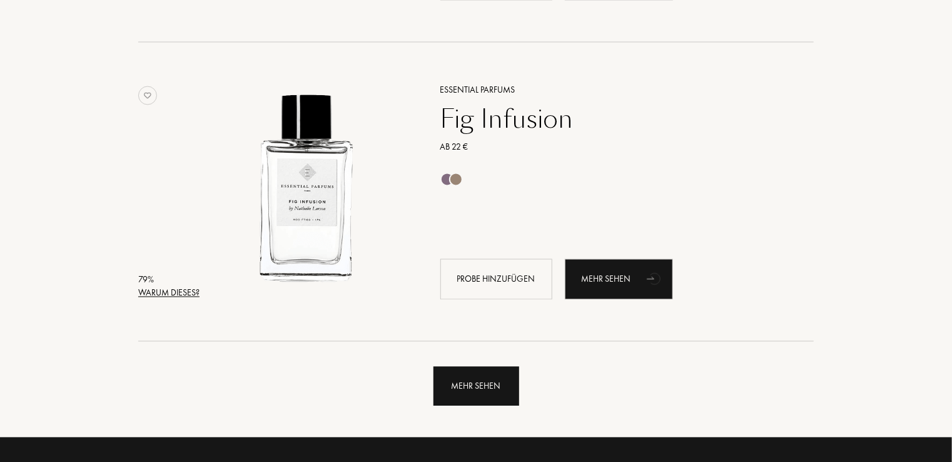
click at [499, 390] on div "Mehr sehen" at bounding box center [477, 386] width 86 height 39
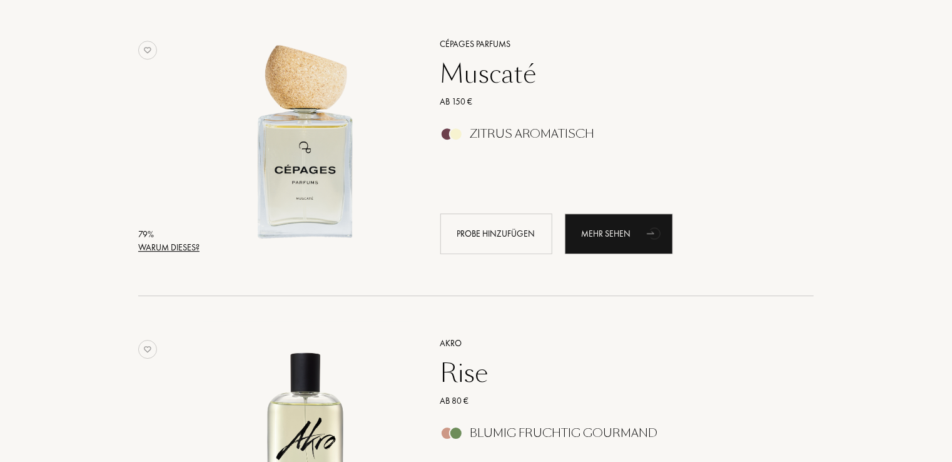
scroll to position [6508, 0]
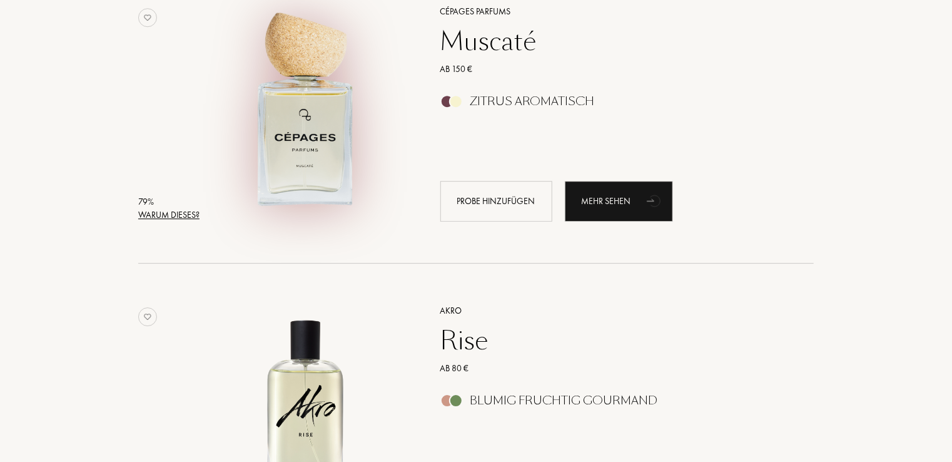
click at [300, 141] on img at bounding box center [307, 107] width 208 height 208
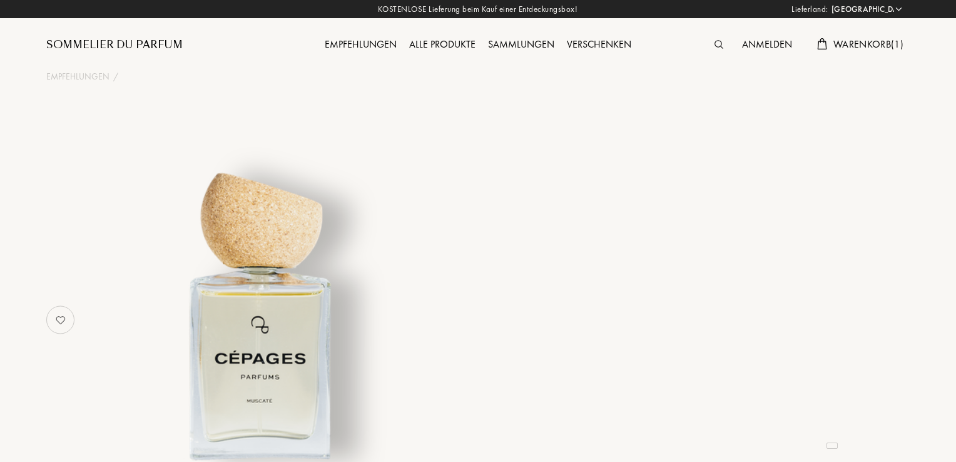
select select "DE"
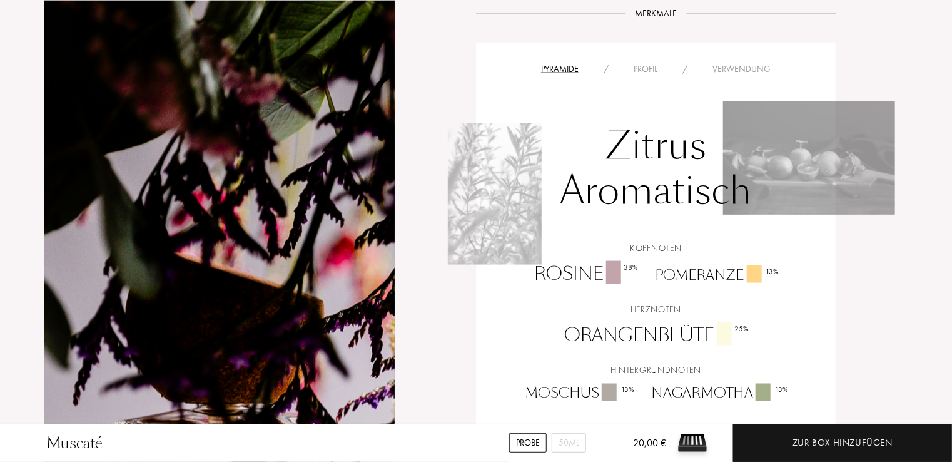
scroll to position [826, 0]
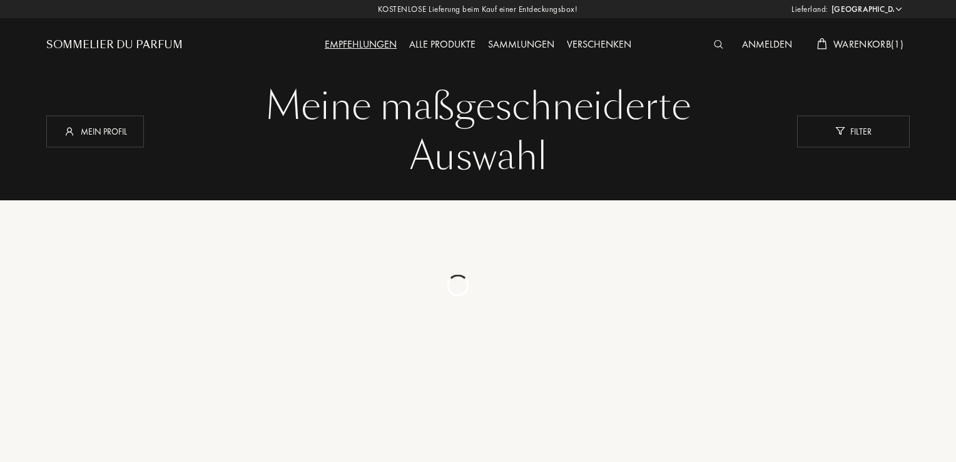
select select "DE"
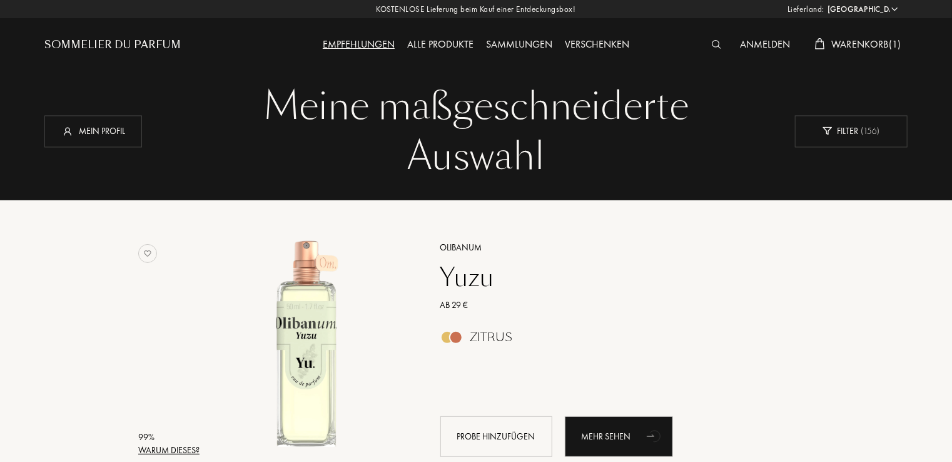
scroll to position [3205, 0]
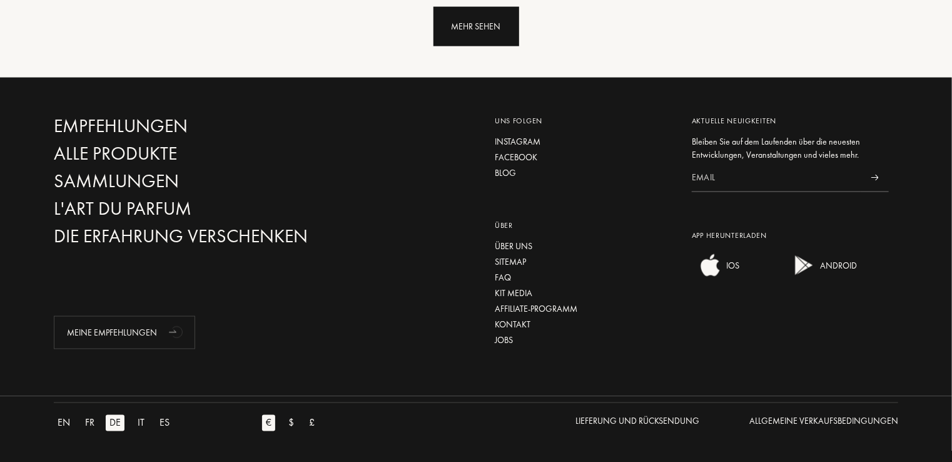
click at [454, 16] on div "Mehr sehen" at bounding box center [477, 26] width 86 height 39
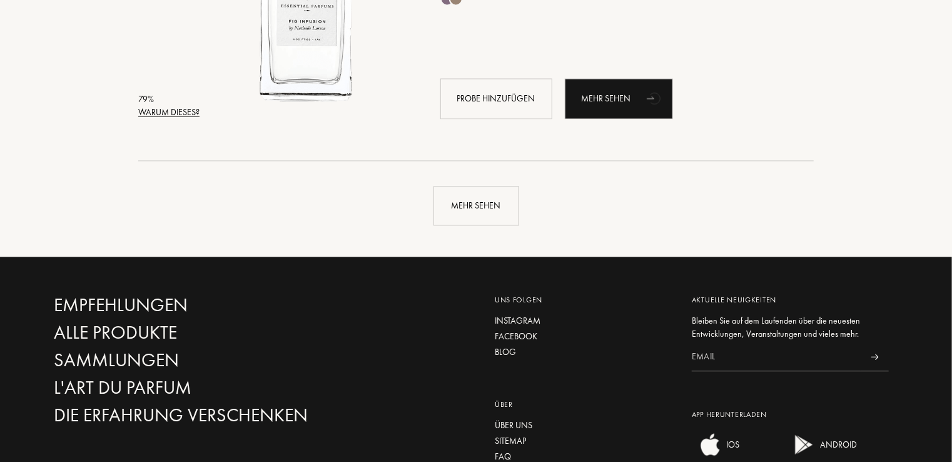
scroll to position [5842, 0]
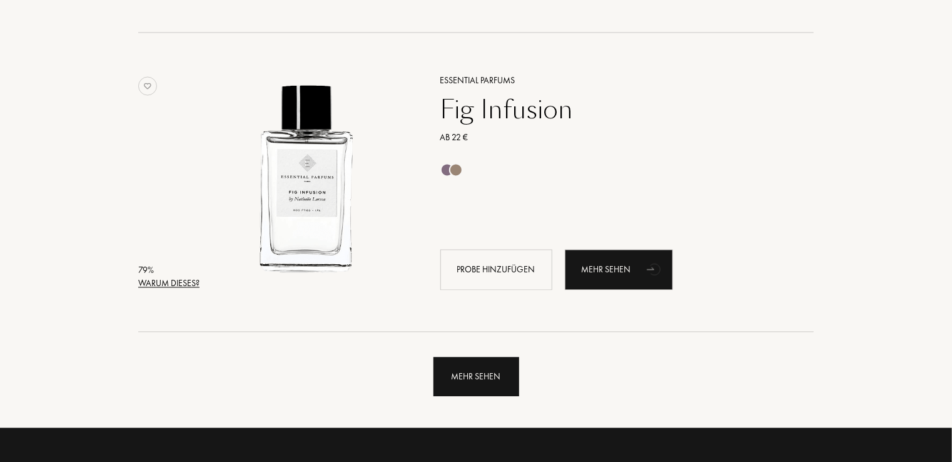
click at [477, 373] on div "Mehr sehen" at bounding box center [477, 376] width 86 height 39
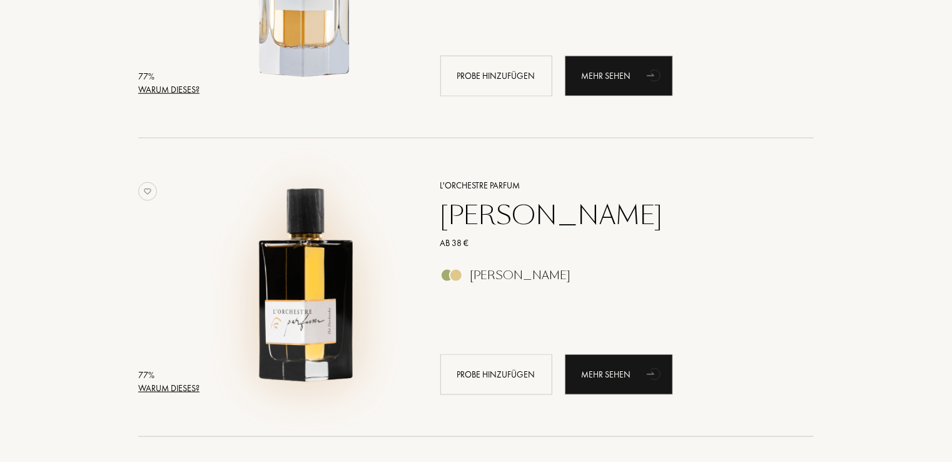
scroll to position [7869, 0]
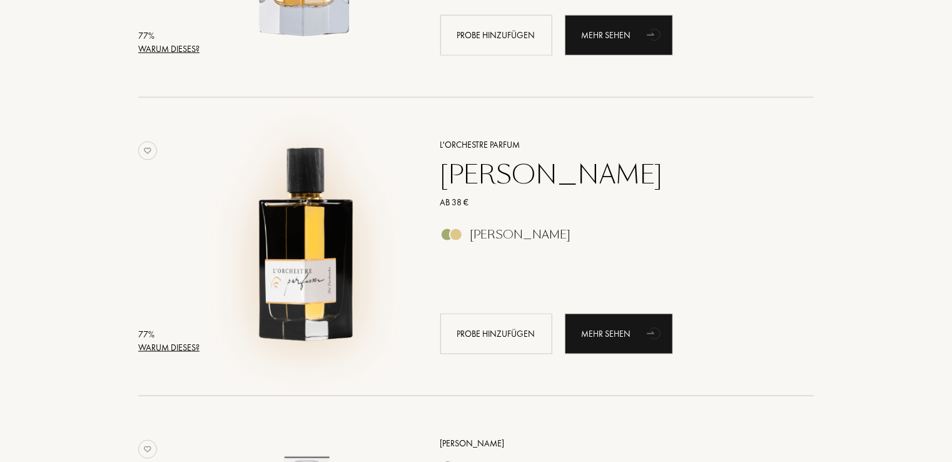
click at [289, 236] on img at bounding box center [307, 240] width 208 height 208
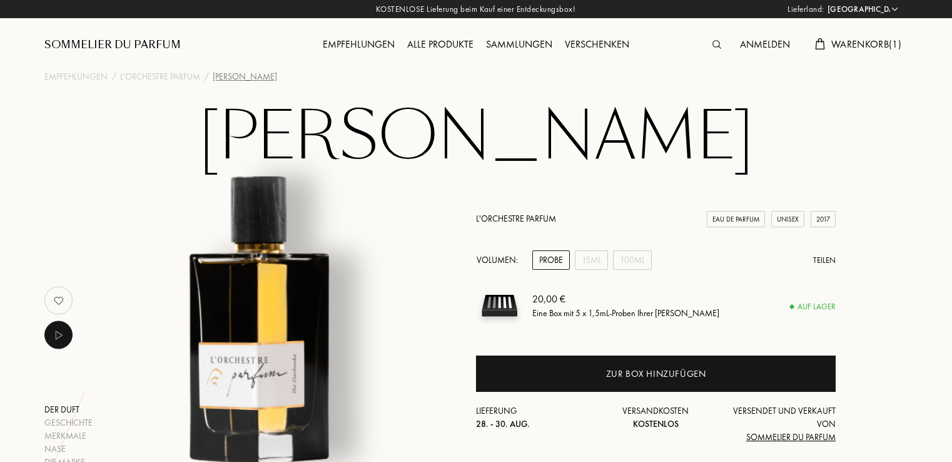
select select "DE"
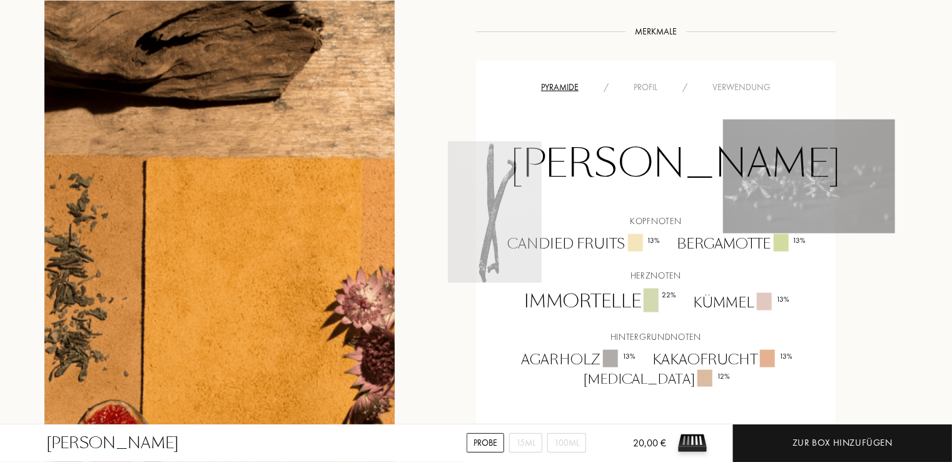
scroll to position [751, 0]
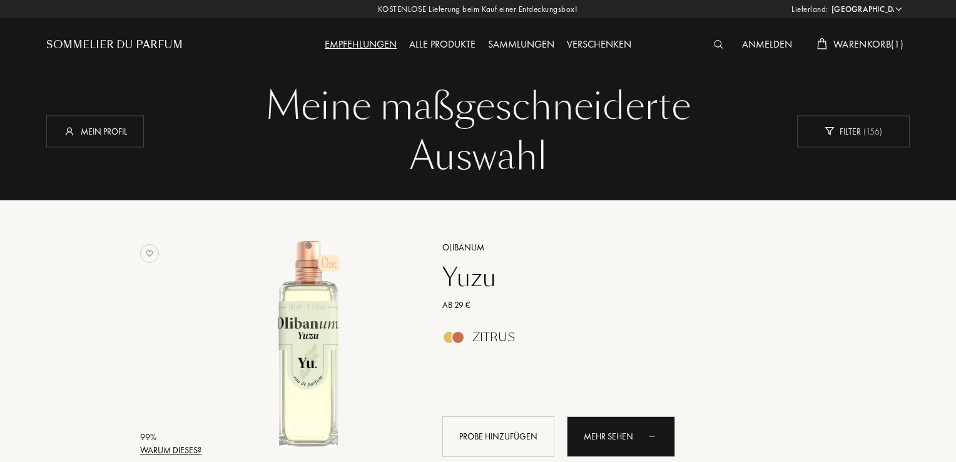
select select "DE"
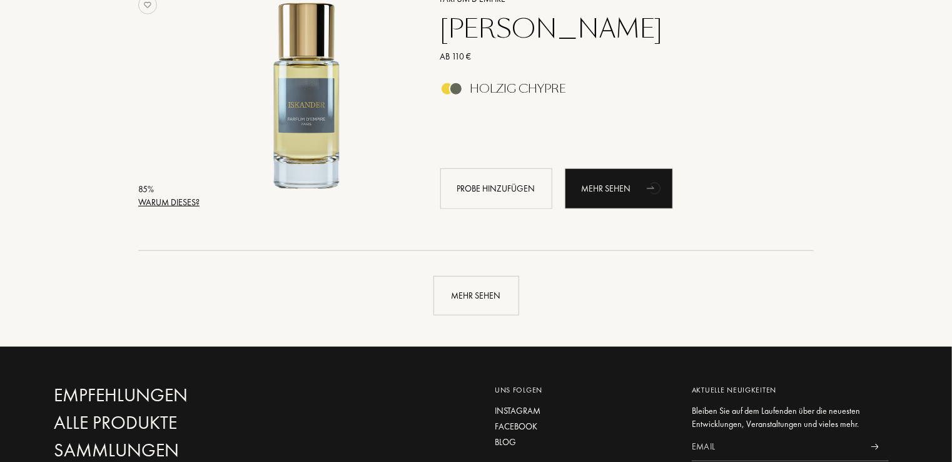
scroll to position [2930, 0]
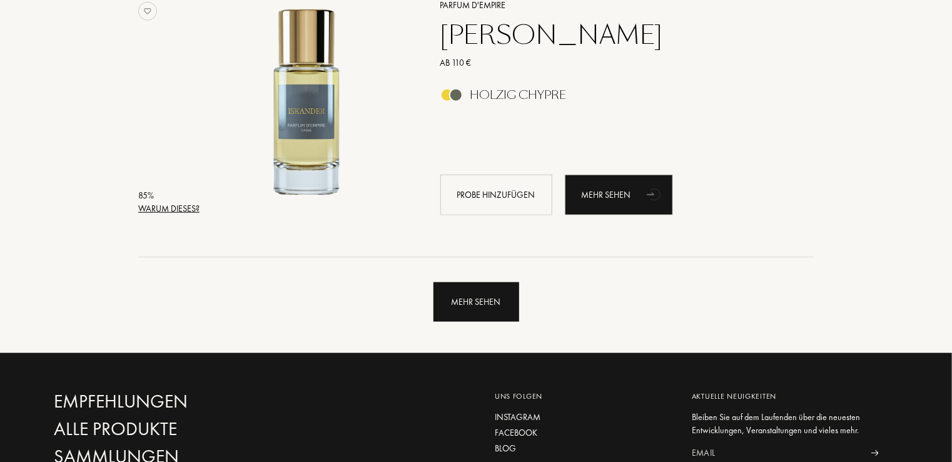
click at [457, 302] on div "Mehr sehen" at bounding box center [477, 301] width 86 height 39
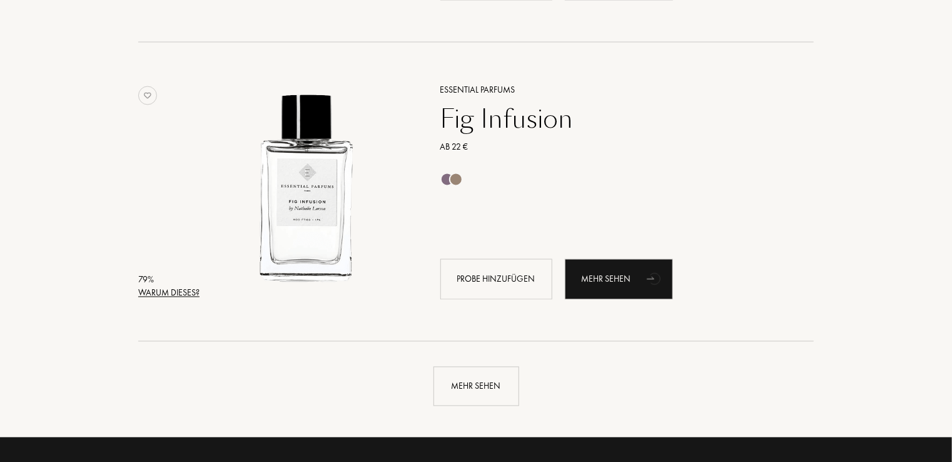
scroll to position [5858, 0]
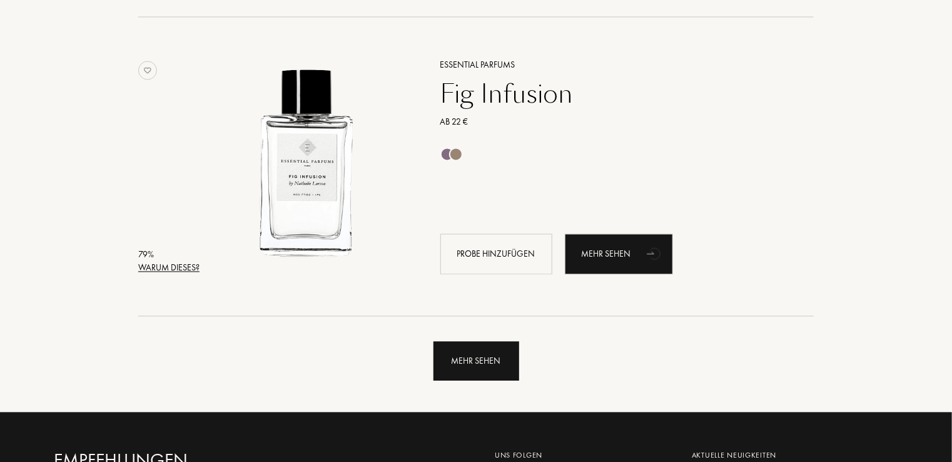
click at [497, 362] on div "Mehr sehen" at bounding box center [477, 361] width 86 height 39
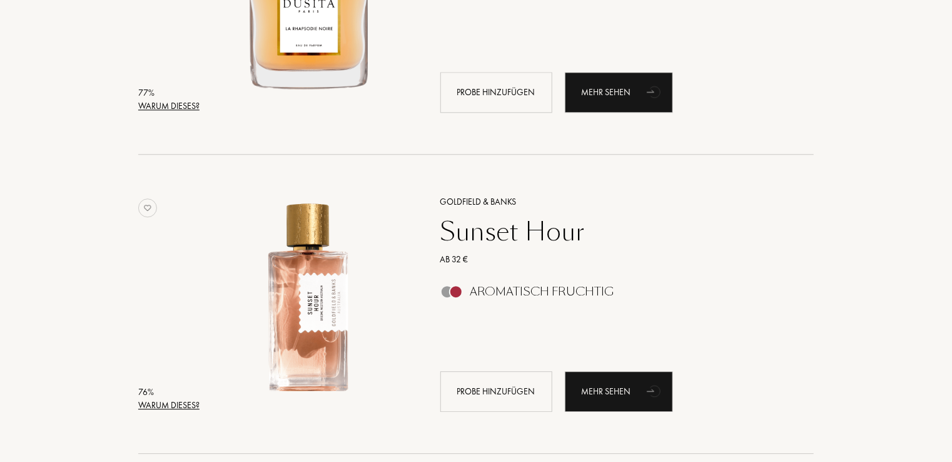
scroll to position [8710, 0]
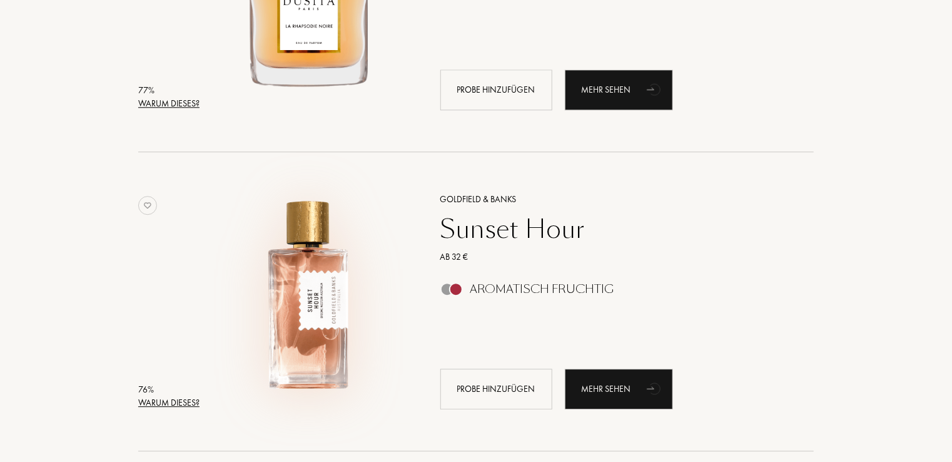
click at [291, 329] on img at bounding box center [307, 295] width 208 height 208
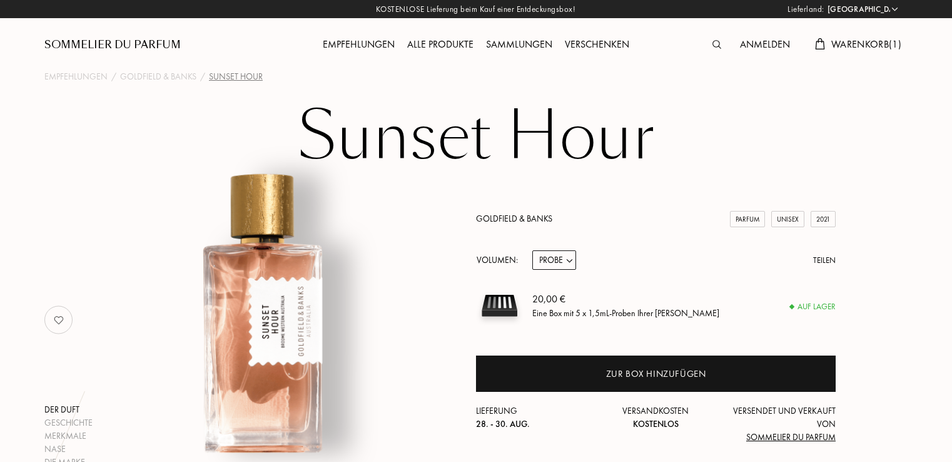
select select "DE"
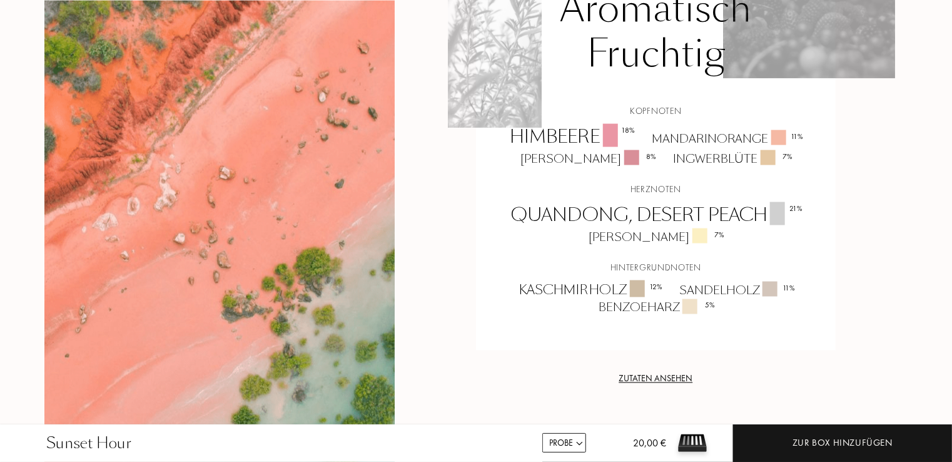
scroll to position [926, 0]
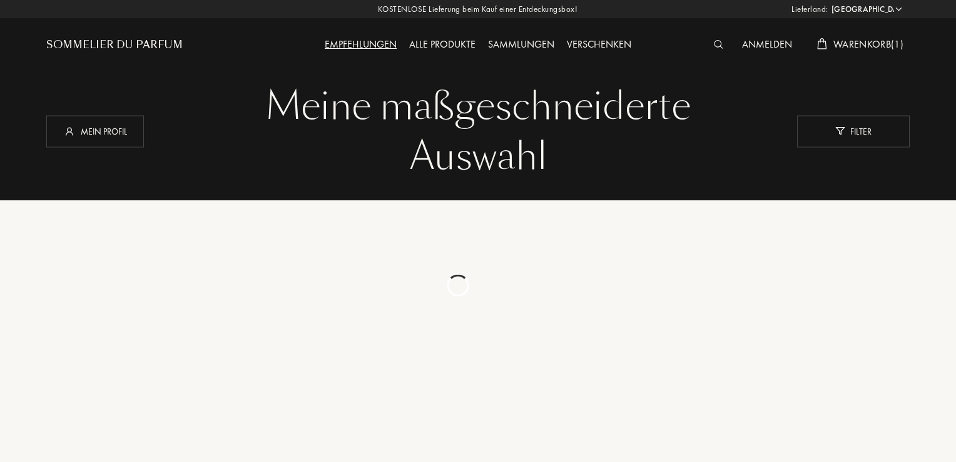
select select "DE"
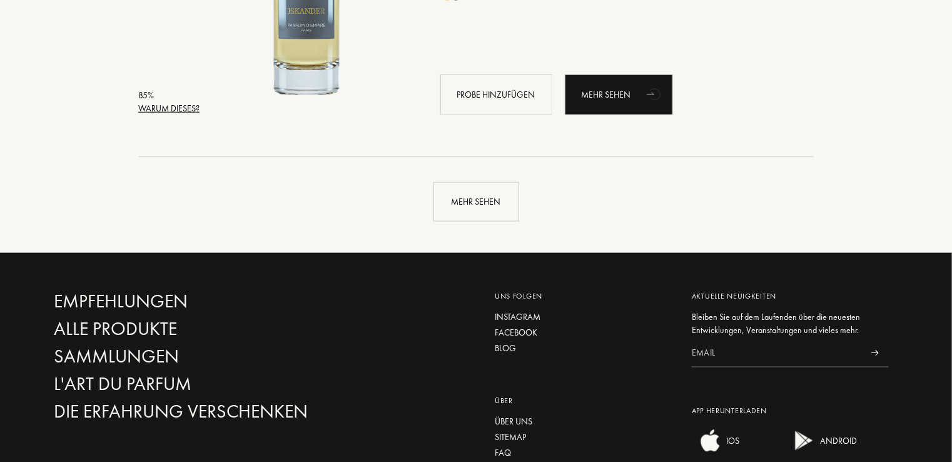
scroll to position [3005, 0]
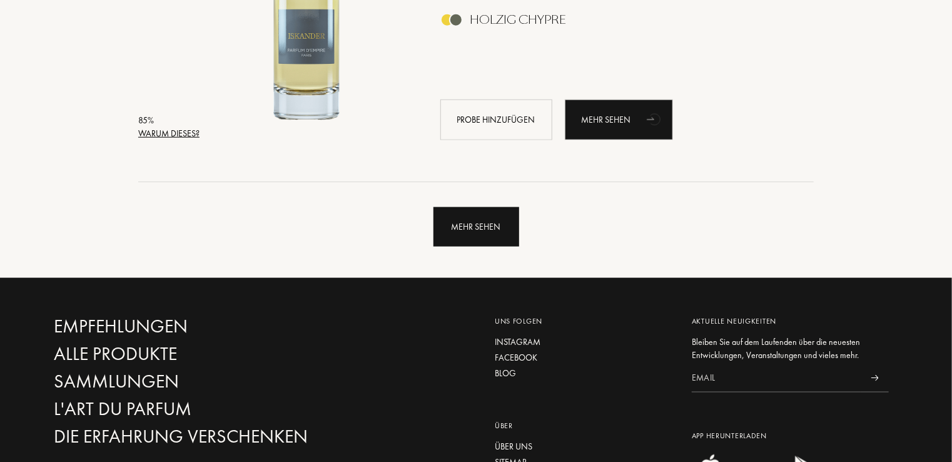
click at [453, 226] on div "Mehr sehen" at bounding box center [477, 226] width 86 height 39
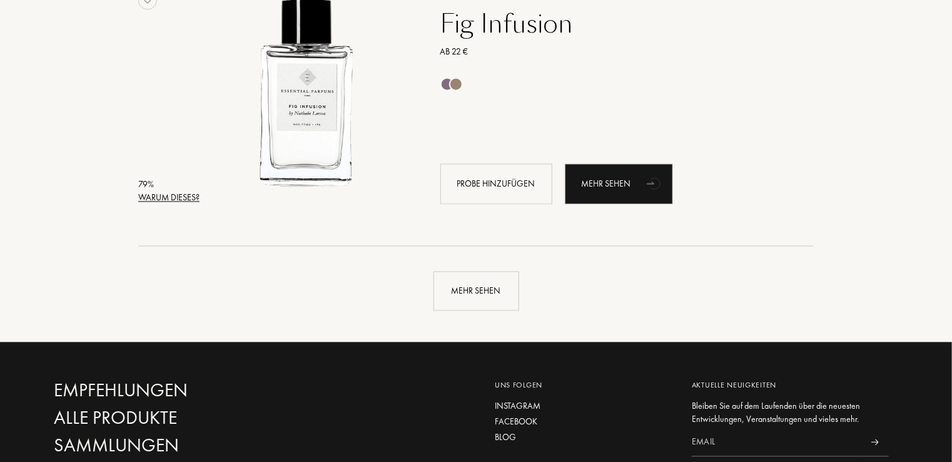
scroll to position [6058, 0]
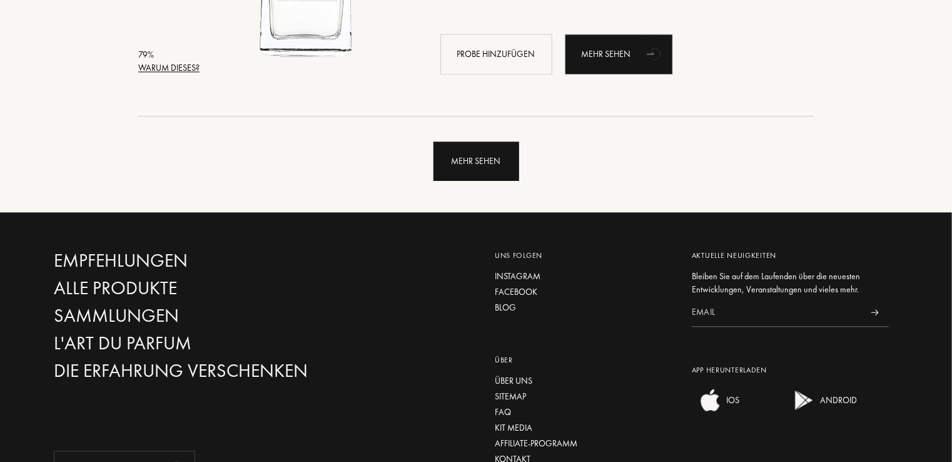
click at [452, 166] on div "Mehr sehen" at bounding box center [477, 160] width 86 height 39
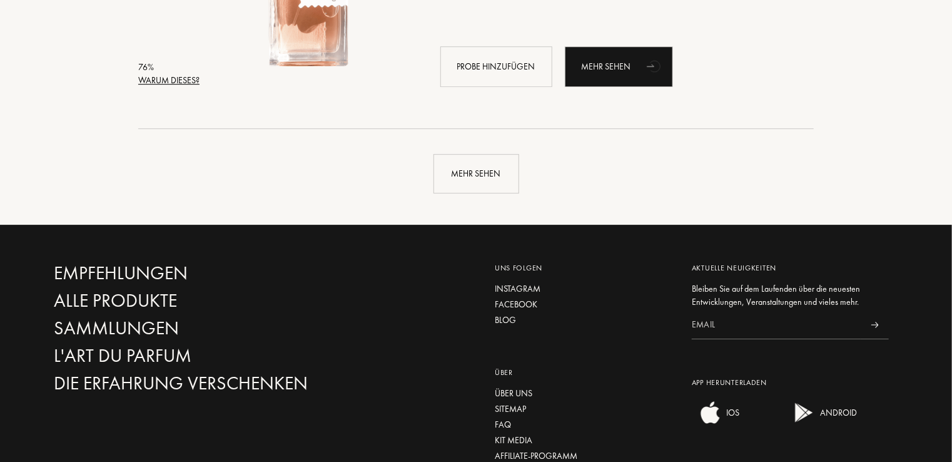
scroll to position [9086, 0]
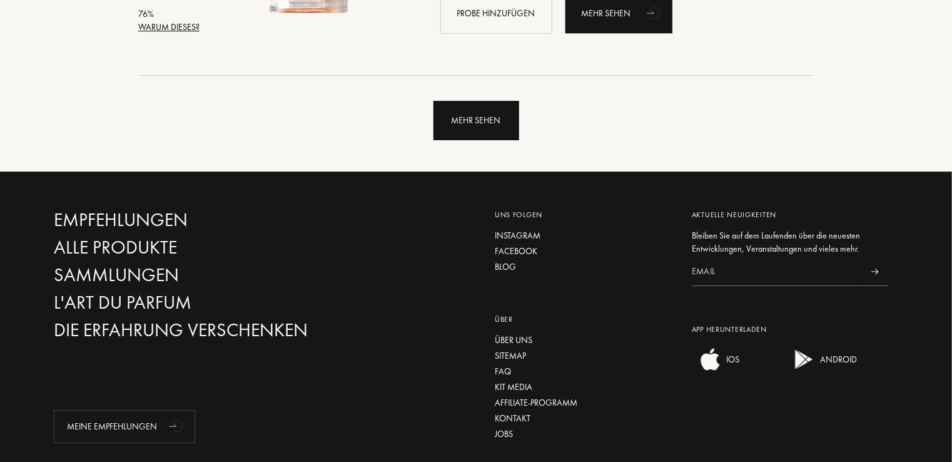
click at [460, 123] on div "Mehr sehen" at bounding box center [477, 120] width 86 height 39
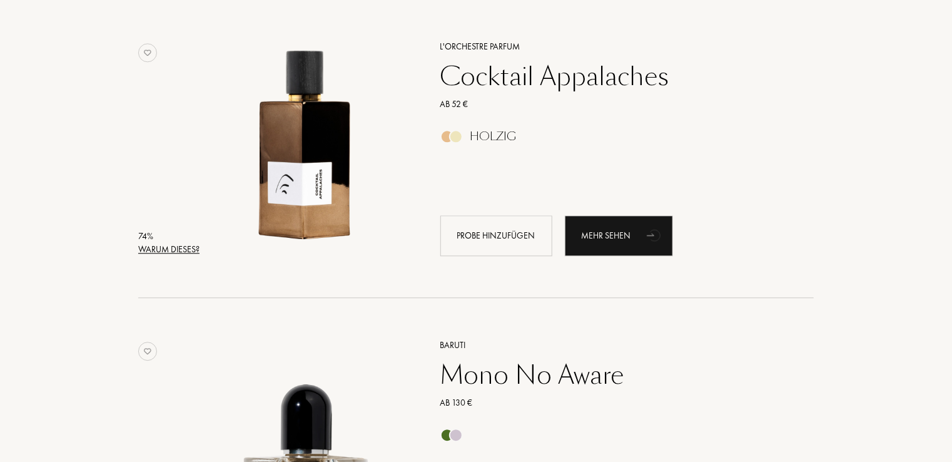
scroll to position [10988, 0]
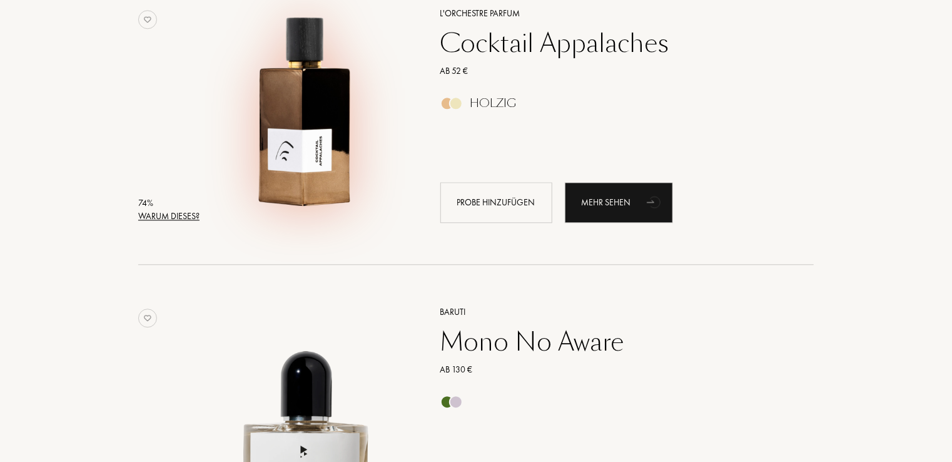
click at [293, 123] on img at bounding box center [307, 109] width 208 height 208
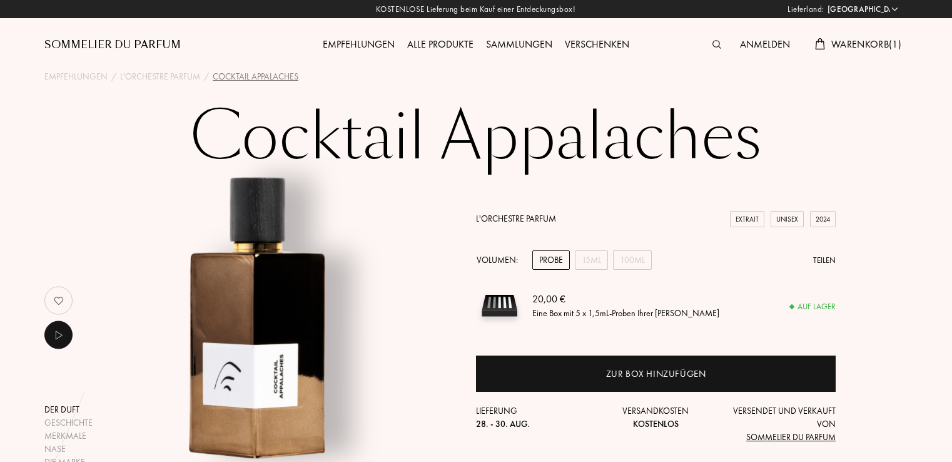
select select "DE"
click at [714, 44] on img at bounding box center [717, 44] width 9 height 9
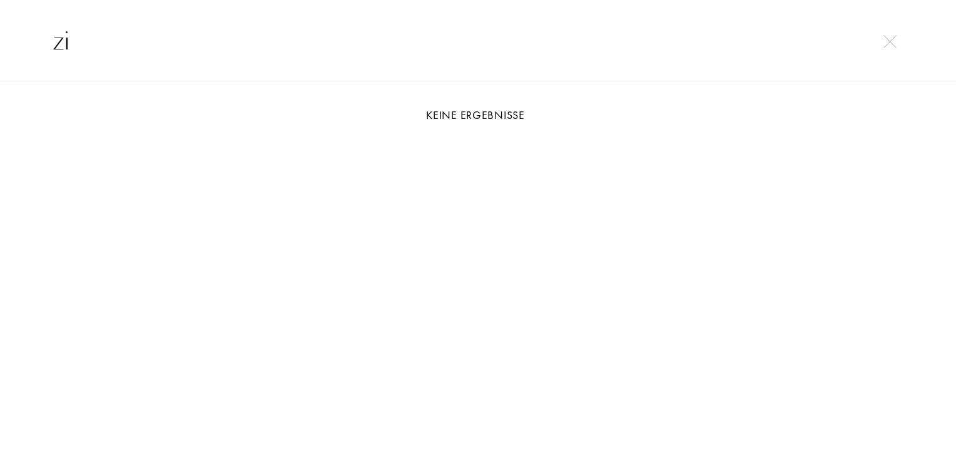
type input "z"
